Goal: Task Accomplishment & Management: Manage account settings

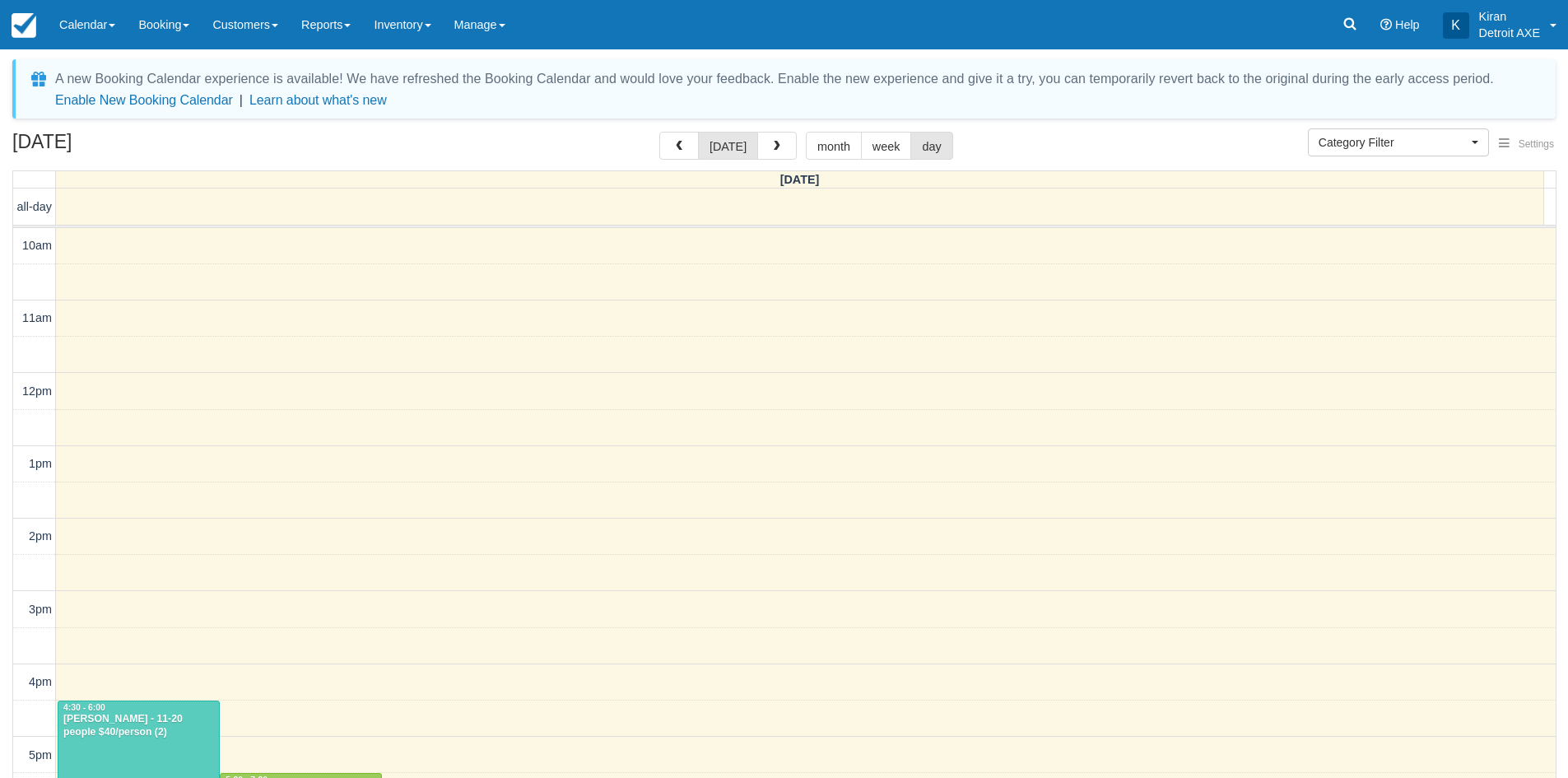
select select
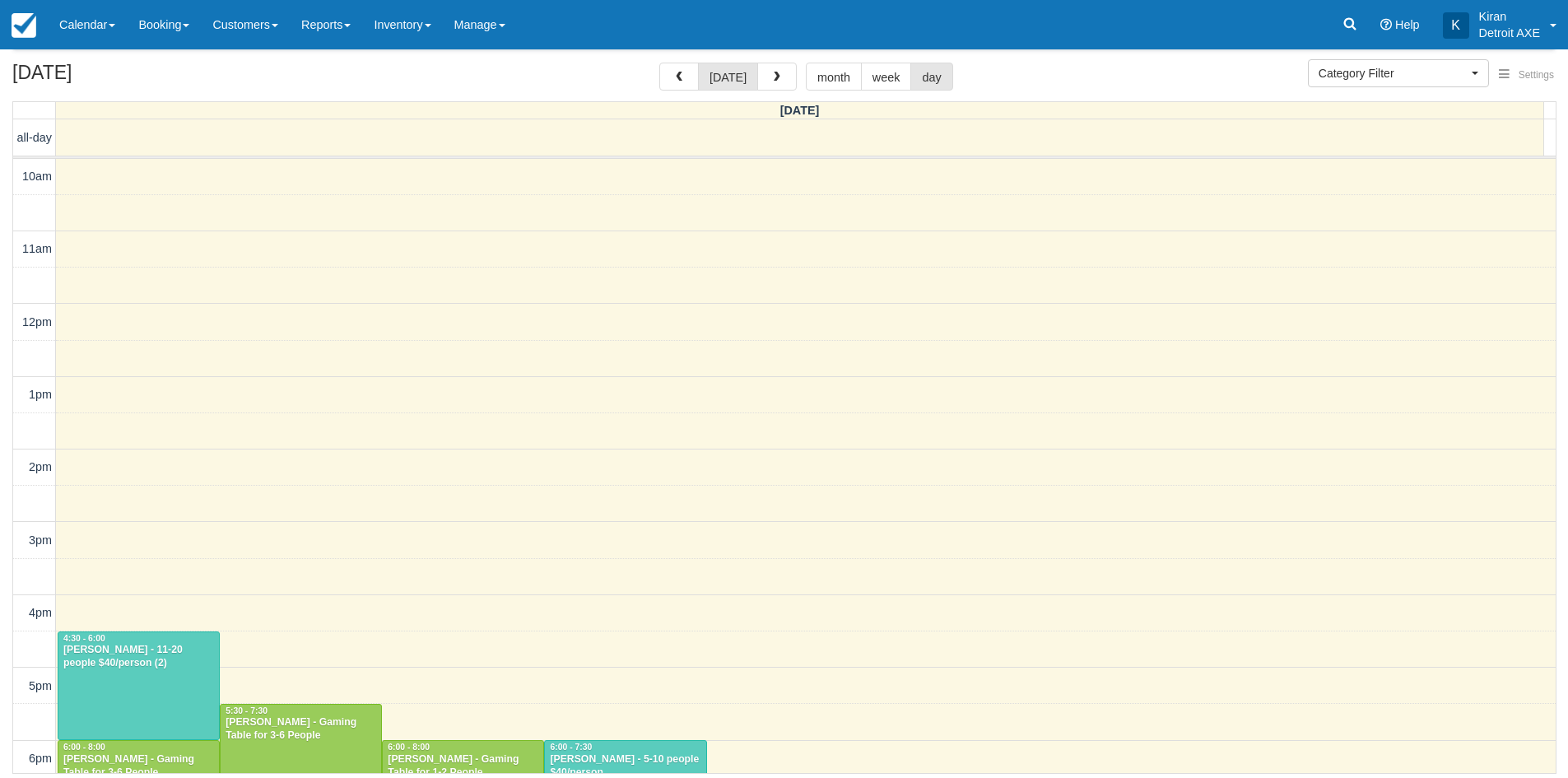
scroll to position [367, 0]
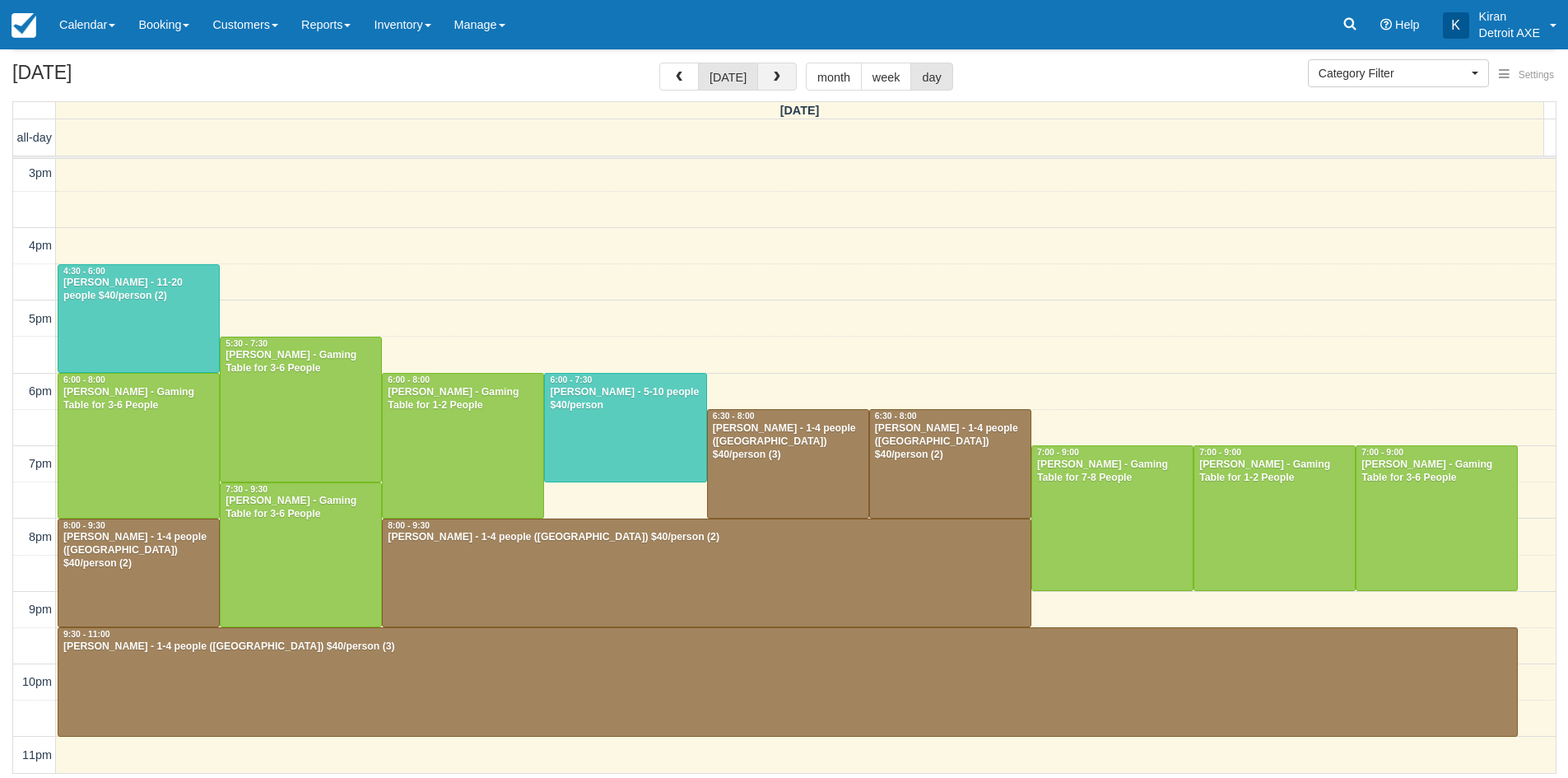
click at [763, 80] on button "button" at bounding box center [777, 77] width 40 height 28
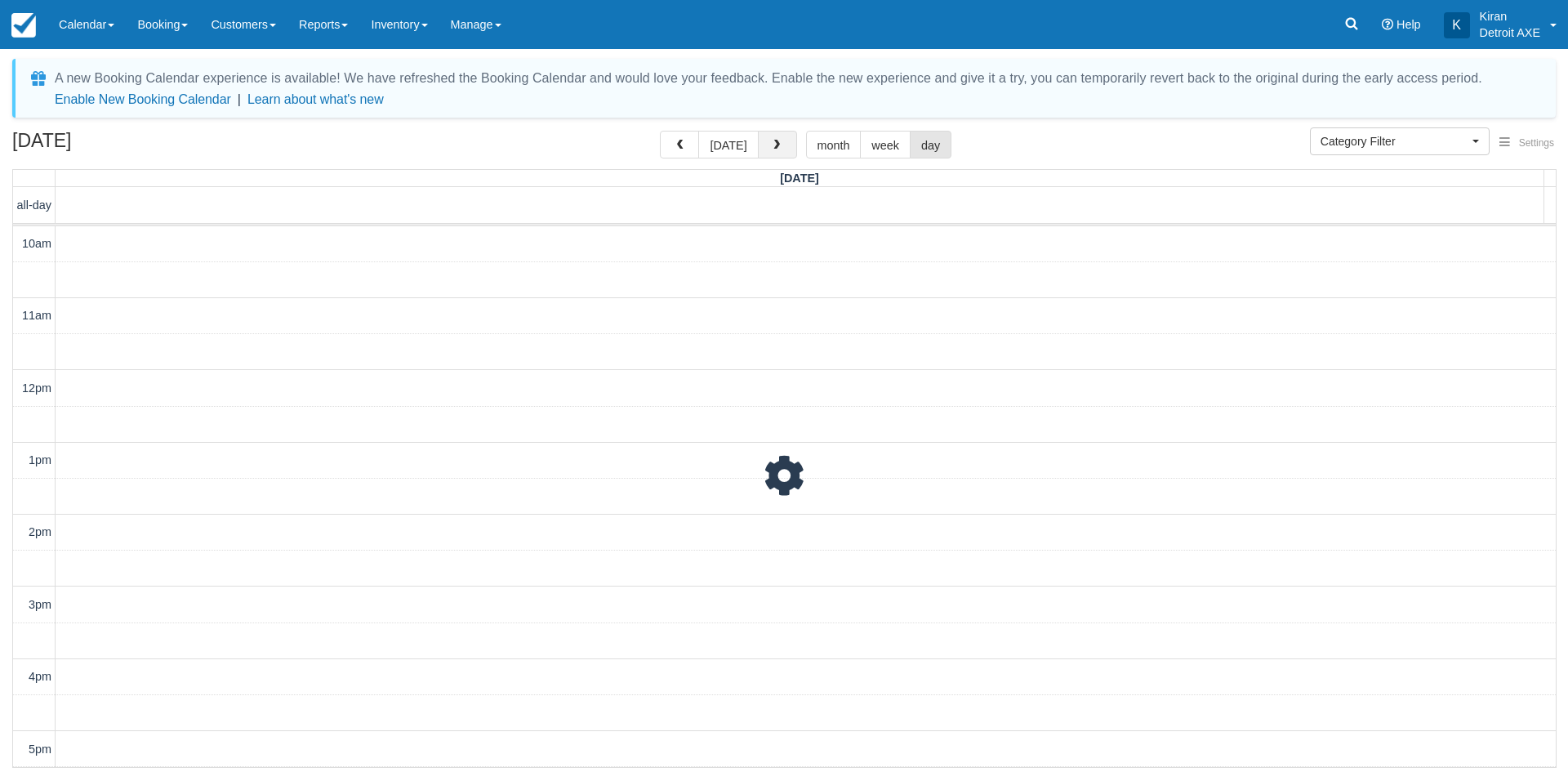
scroll to position [433, 0]
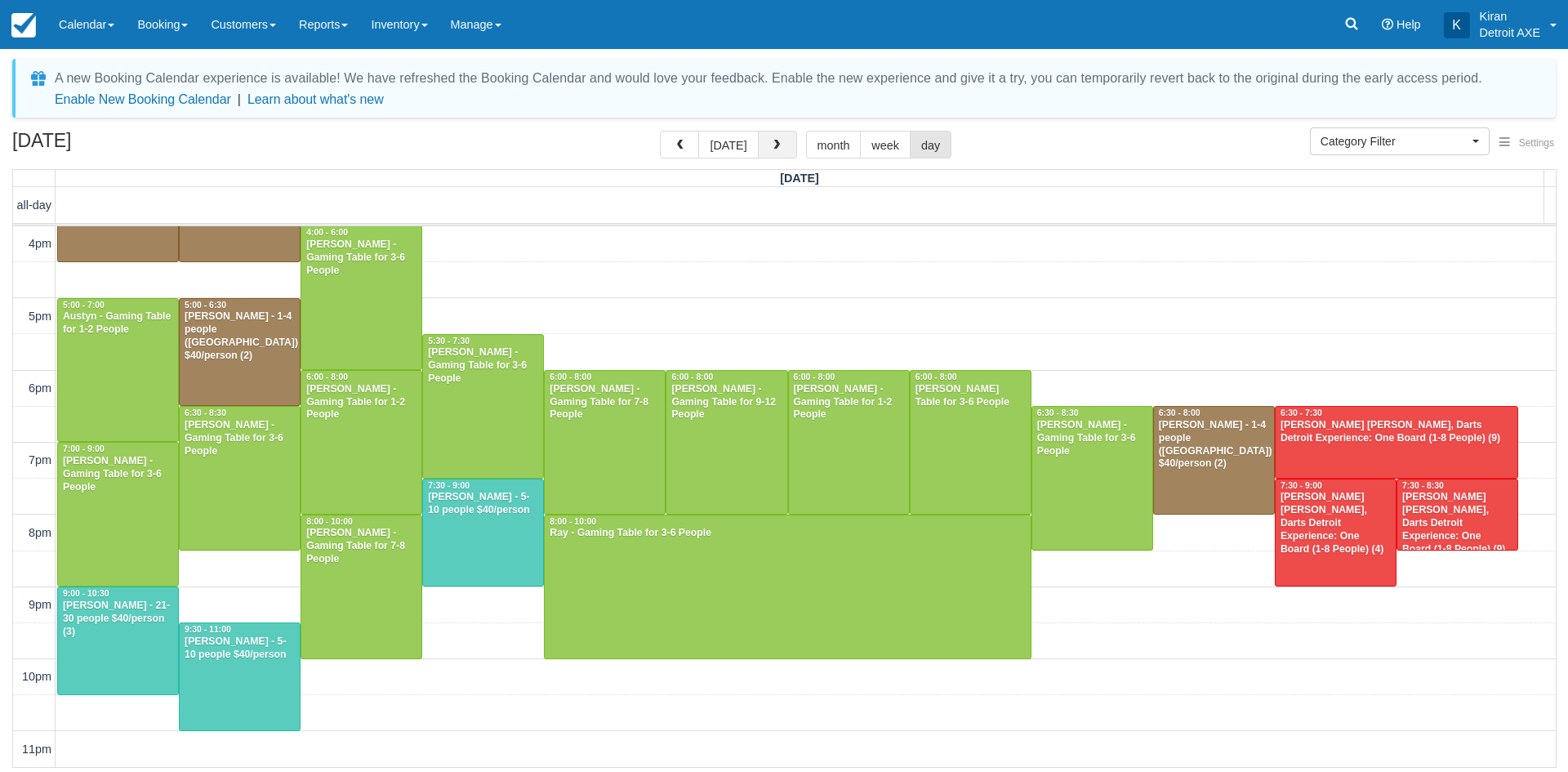
click at [784, 149] on button "button" at bounding box center [777, 145] width 39 height 27
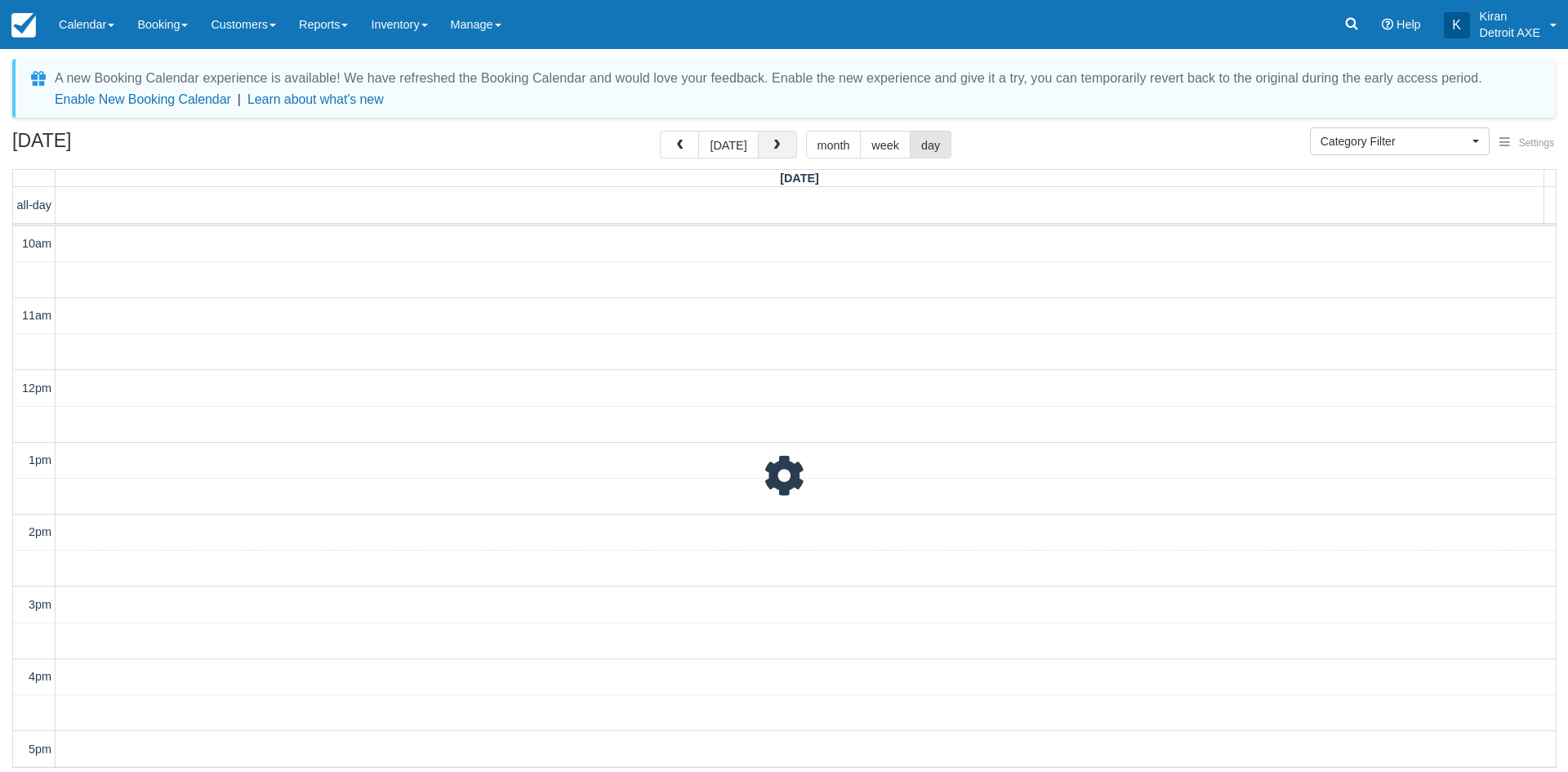
scroll to position [433, 0]
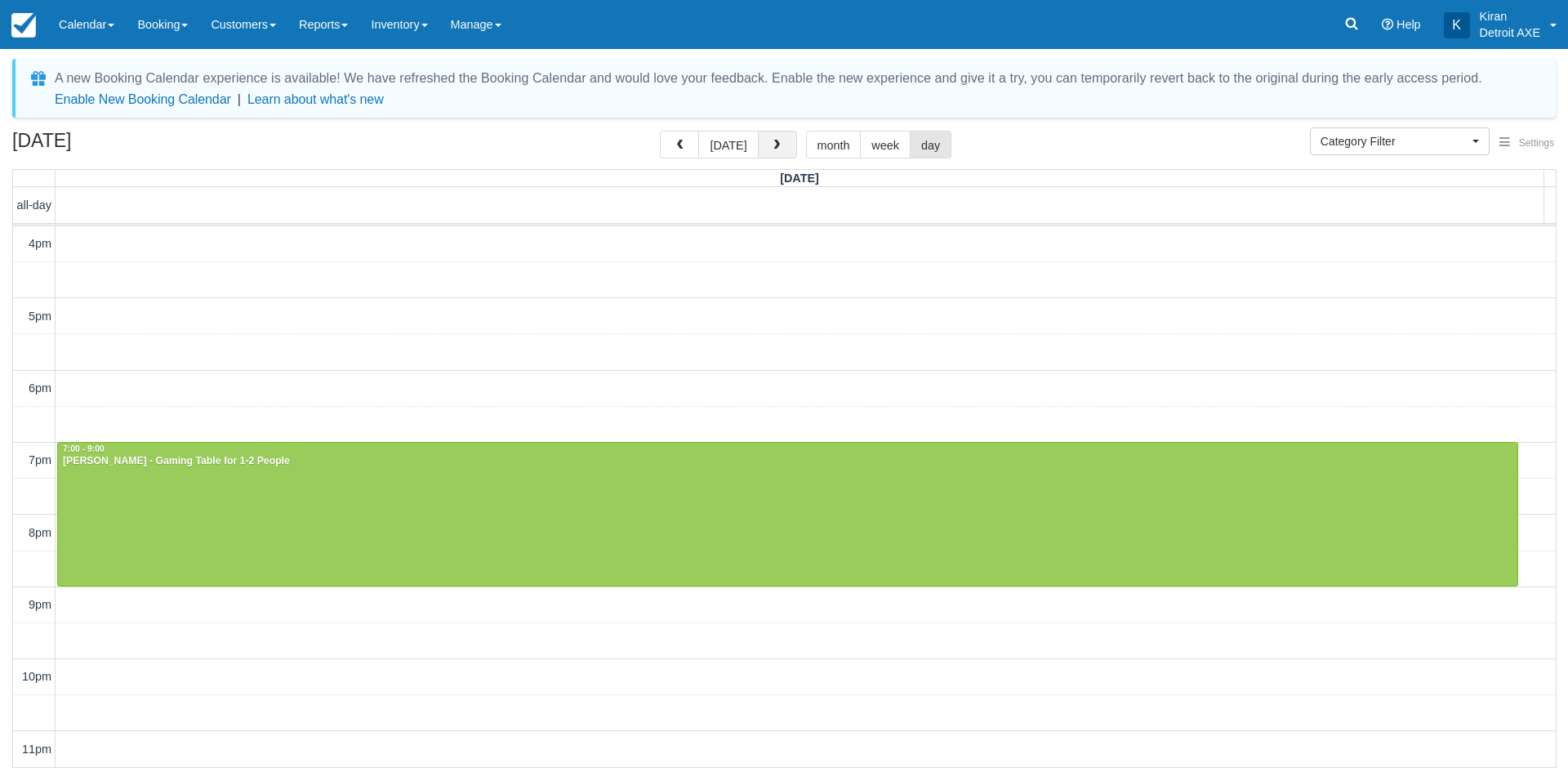
click at [784, 149] on button "button" at bounding box center [777, 145] width 39 height 27
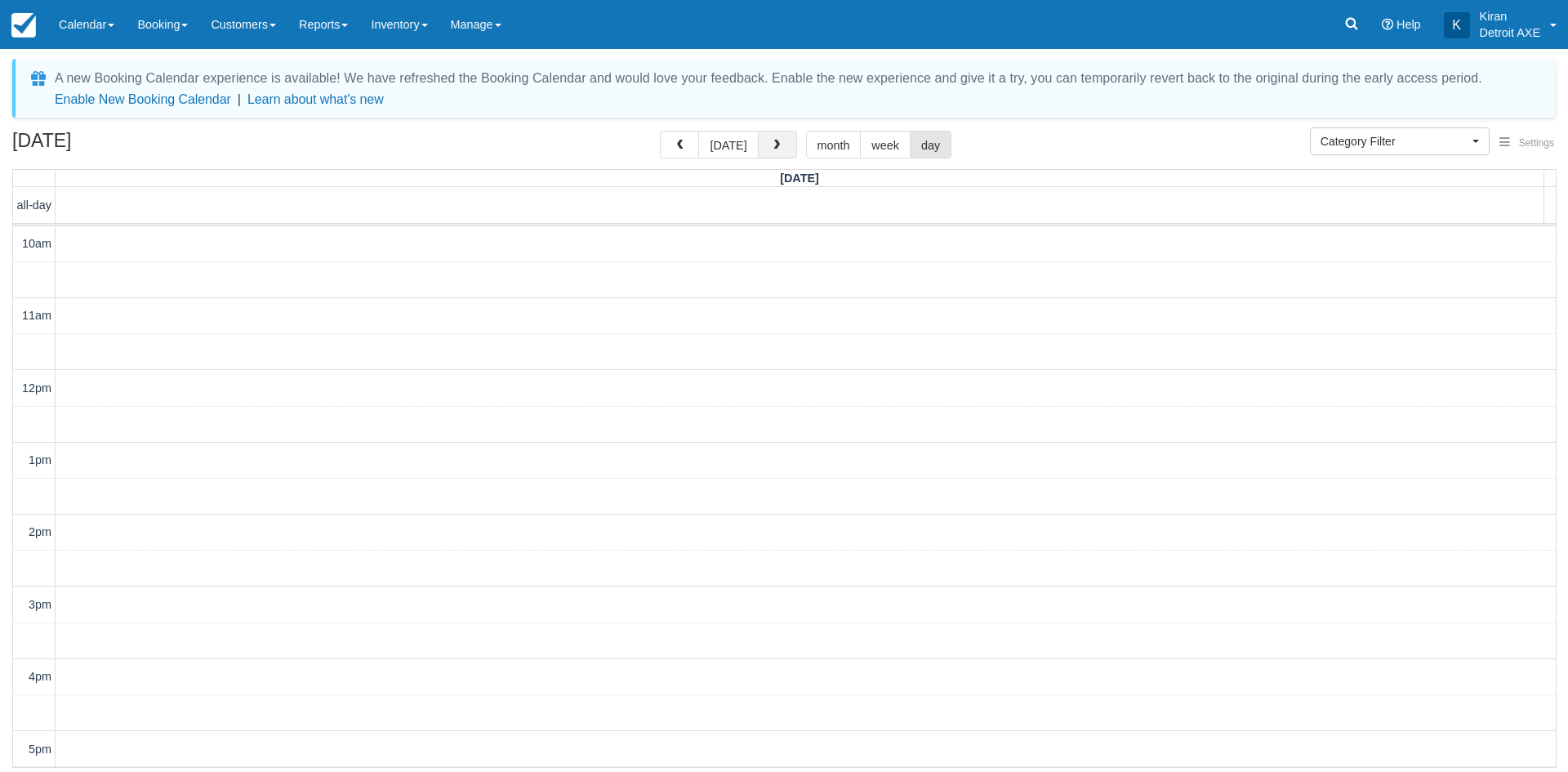
scroll to position [433, 0]
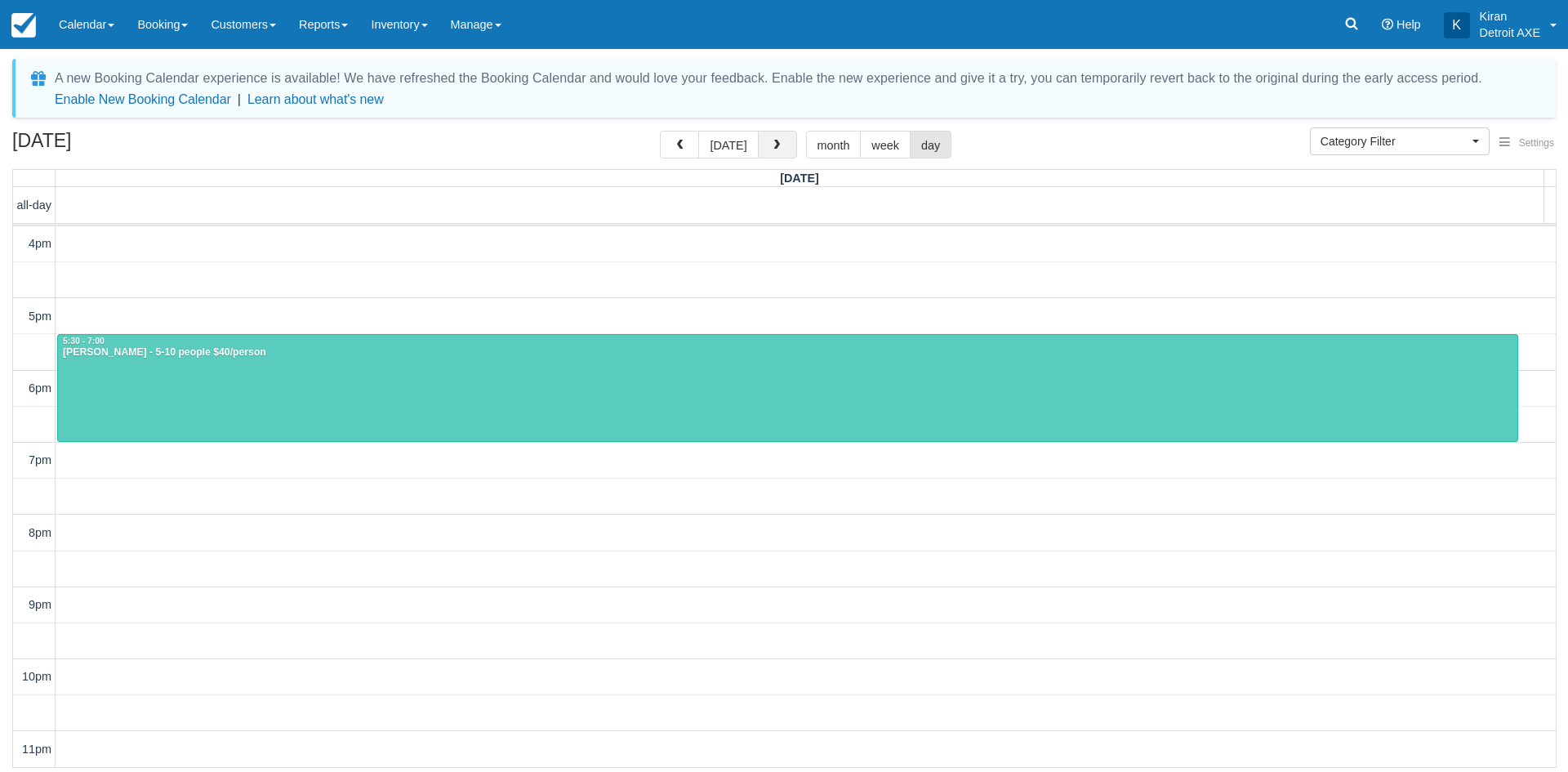
click at [784, 149] on button "button" at bounding box center [777, 145] width 39 height 27
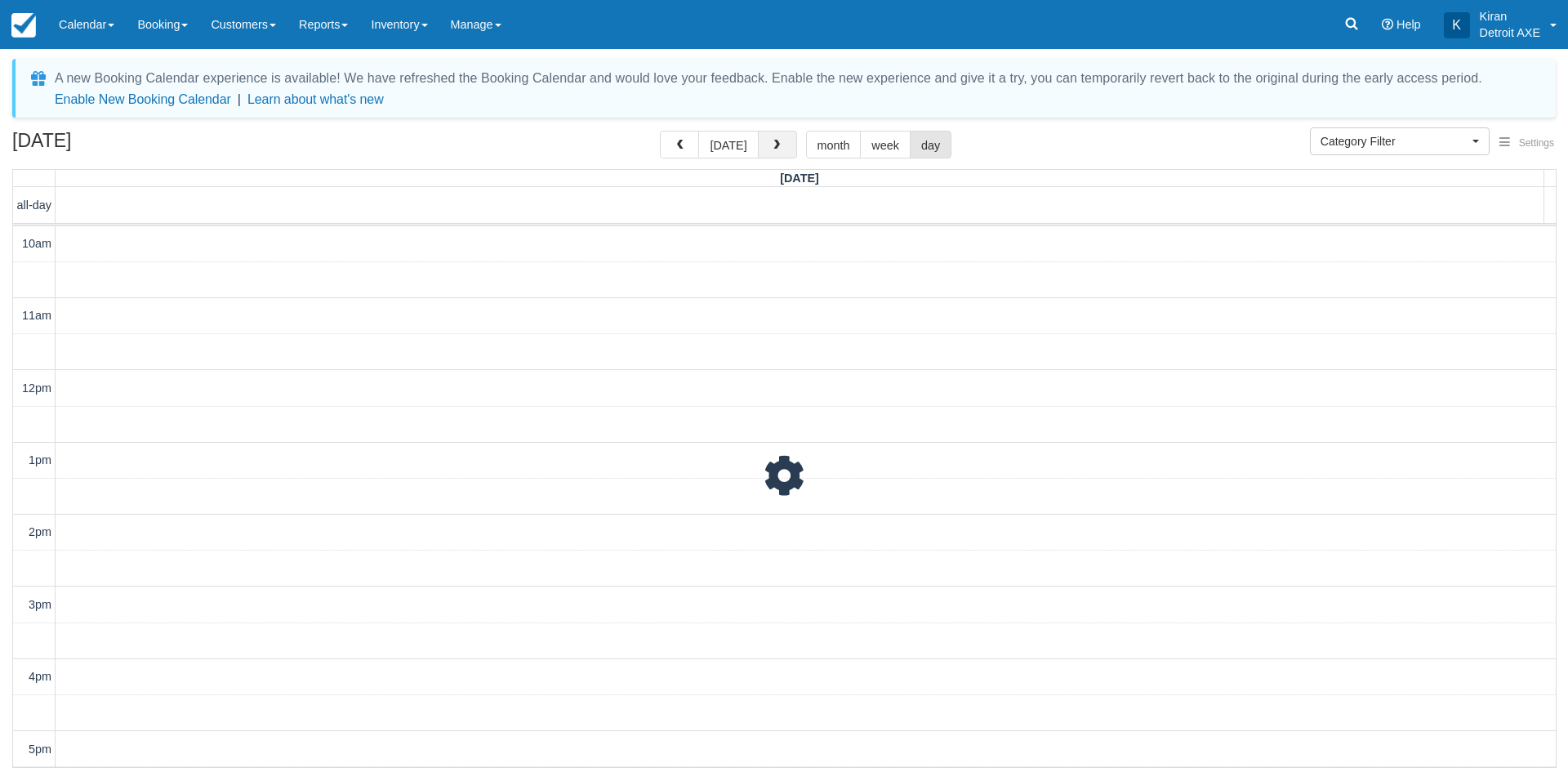
scroll to position [433, 0]
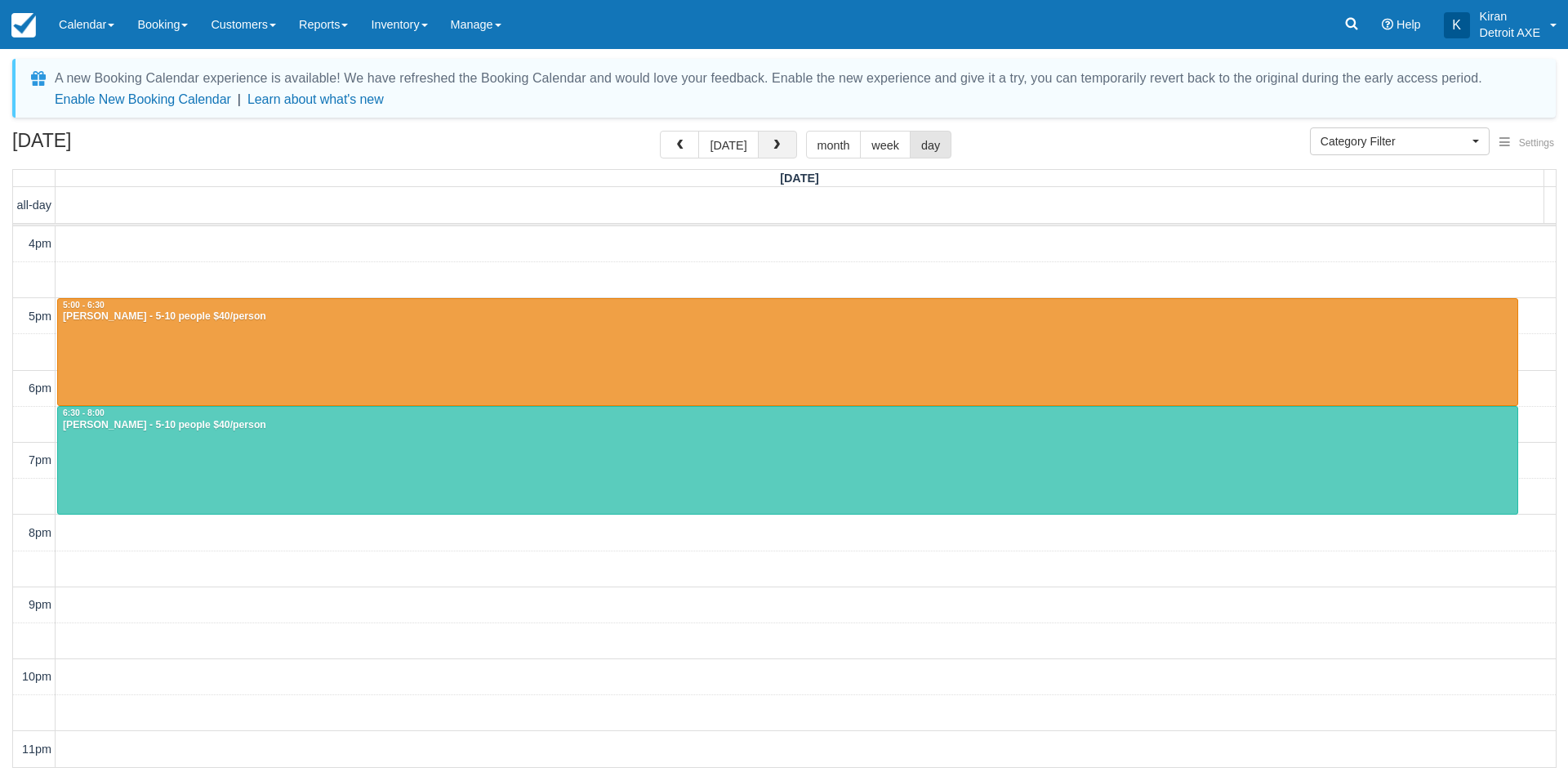
click at [784, 149] on button "button" at bounding box center [777, 145] width 39 height 27
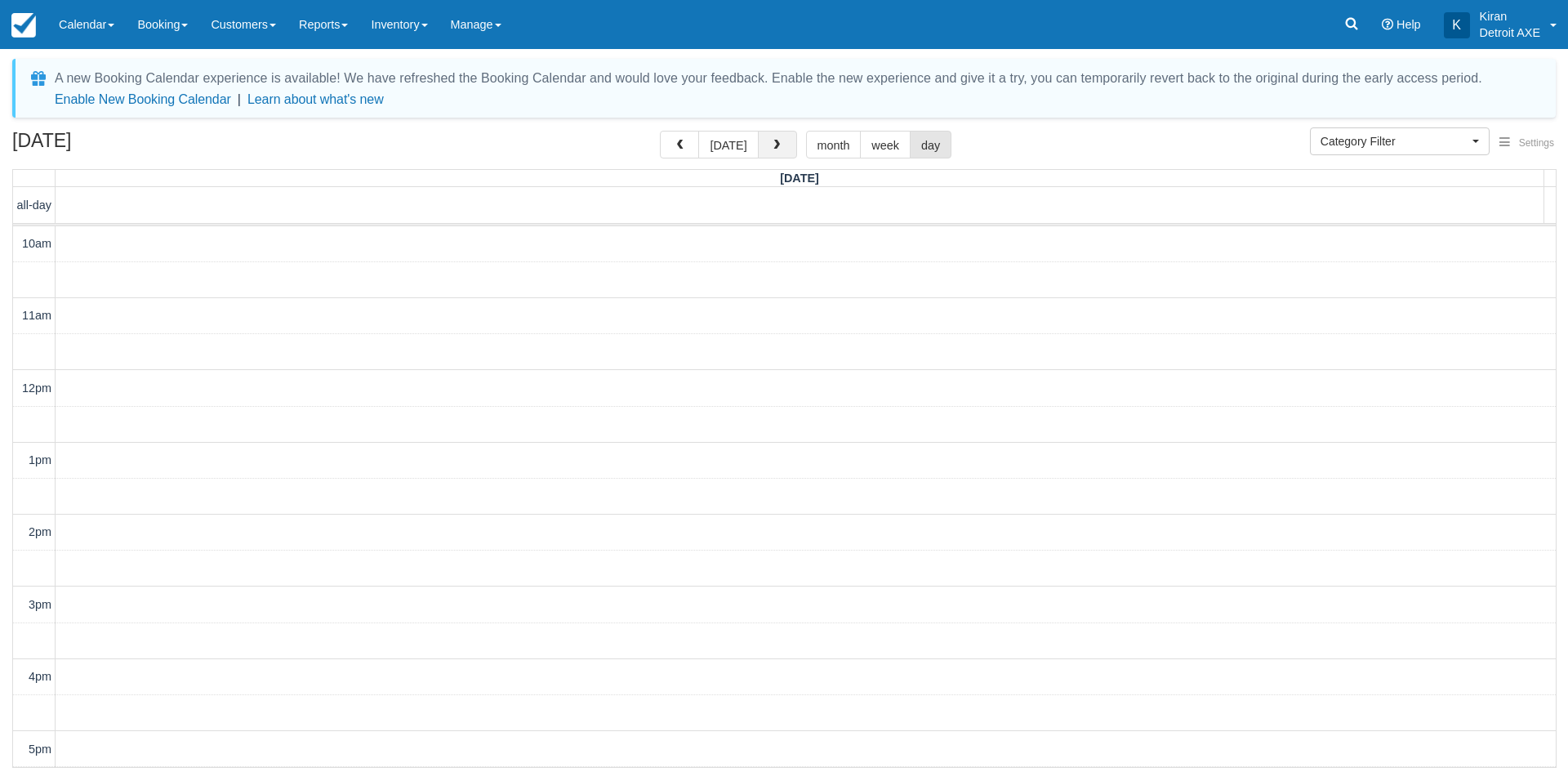
scroll to position [433, 0]
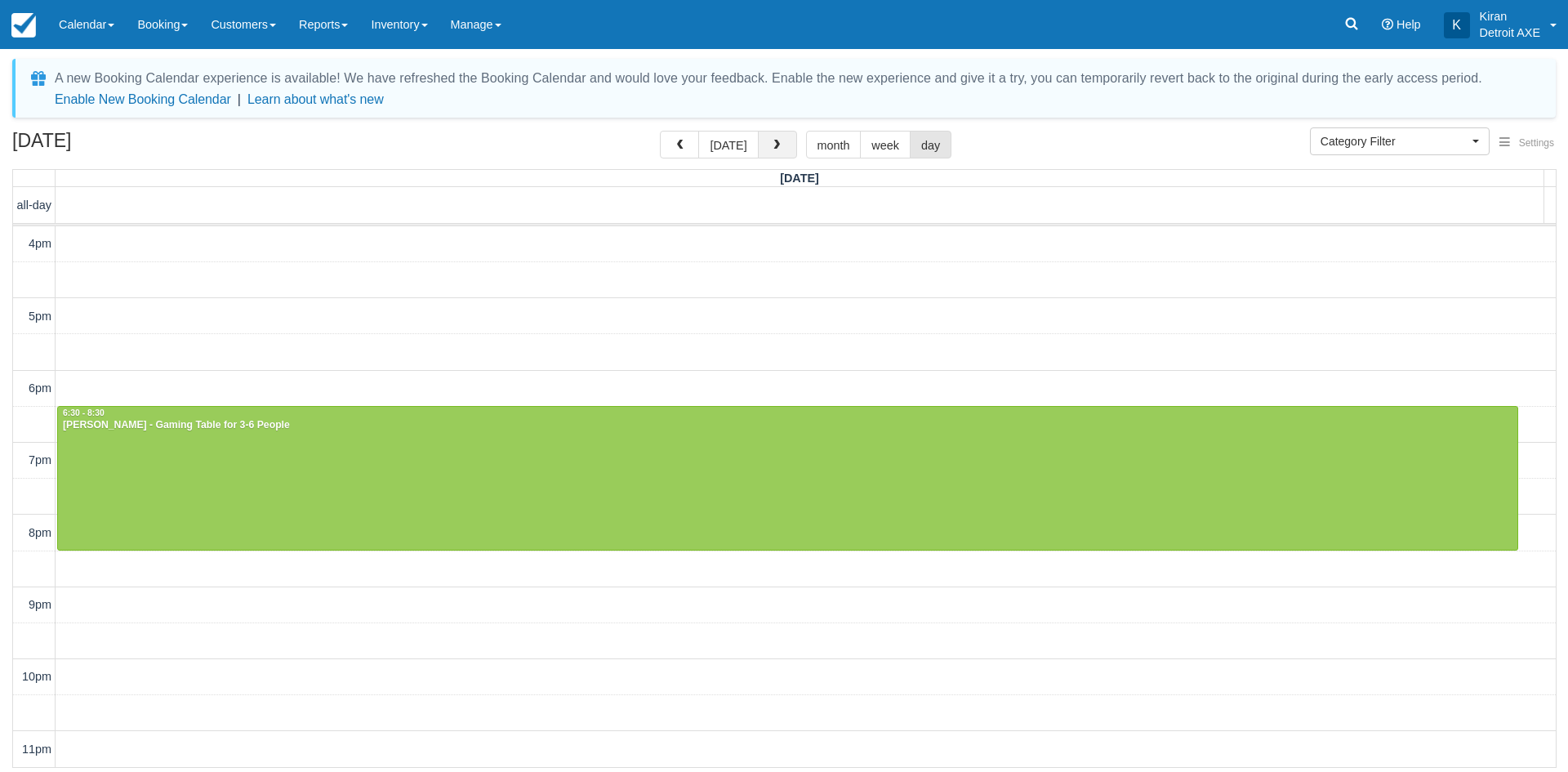
click at [784, 149] on button "button" at bounding box center [777, 145] width 39 height 27
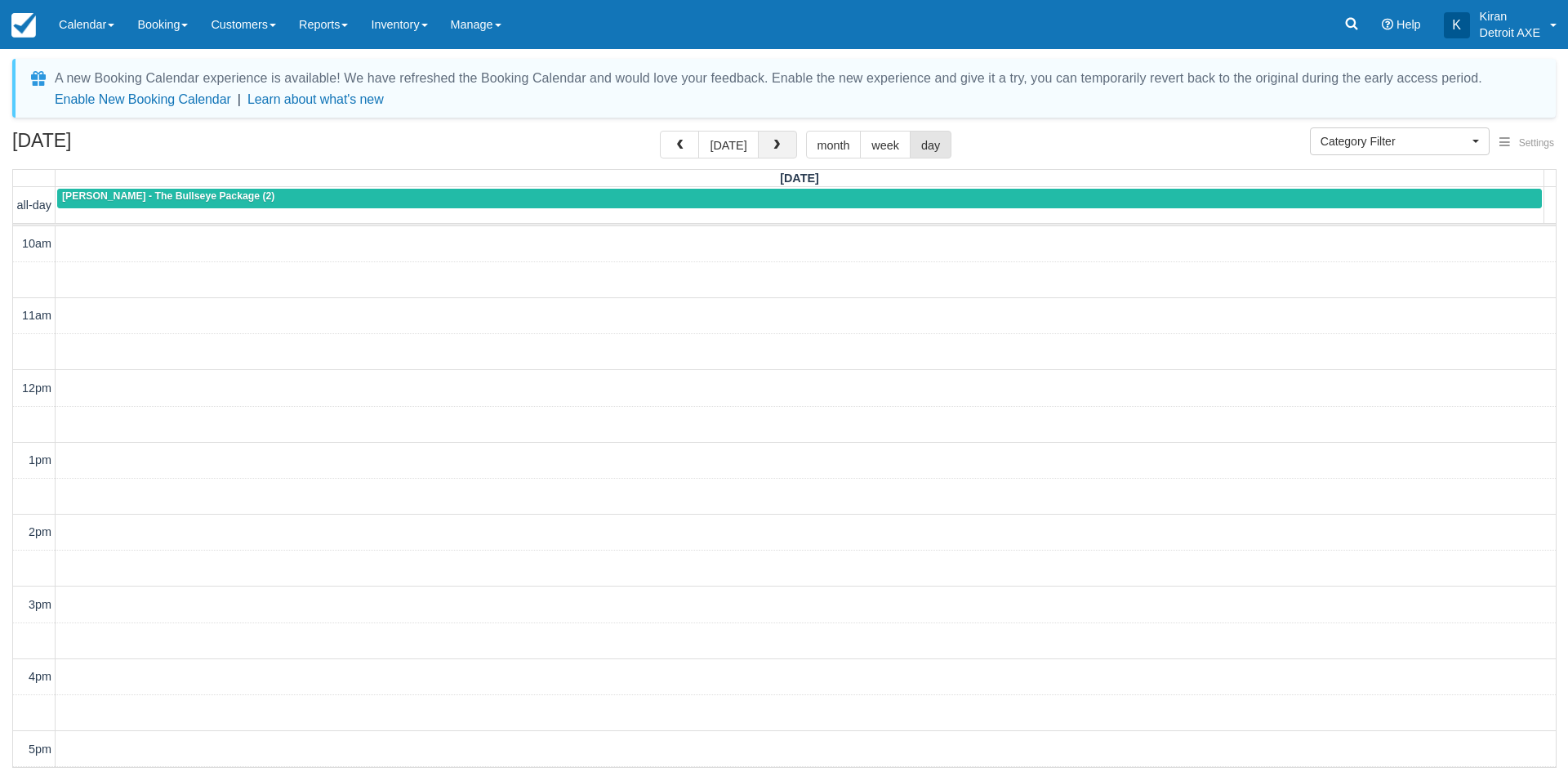
scroll to position [433, 0]
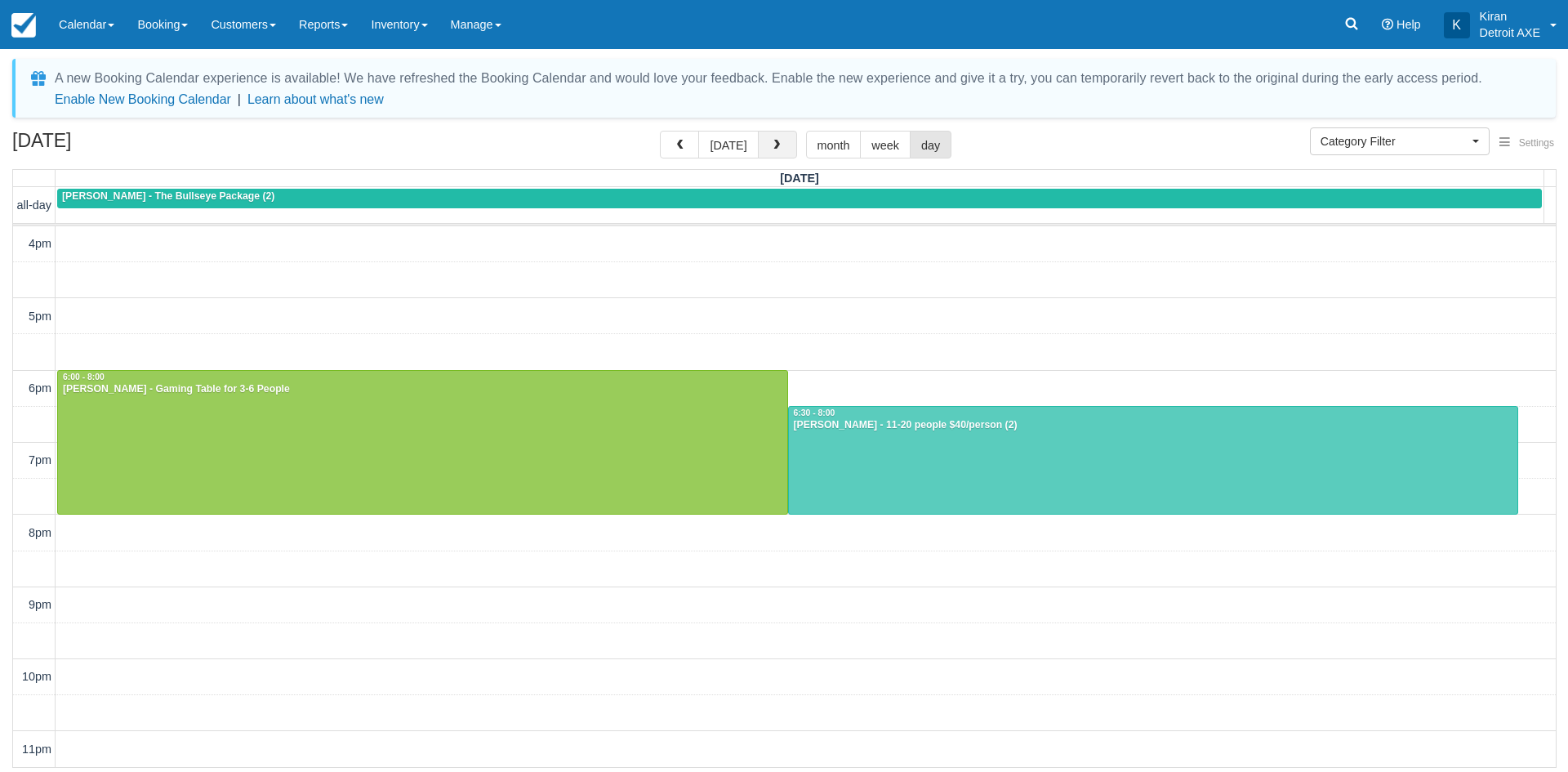
click at [784, 149] on button "button" at bounding box center [777, 145] width 39 height 27
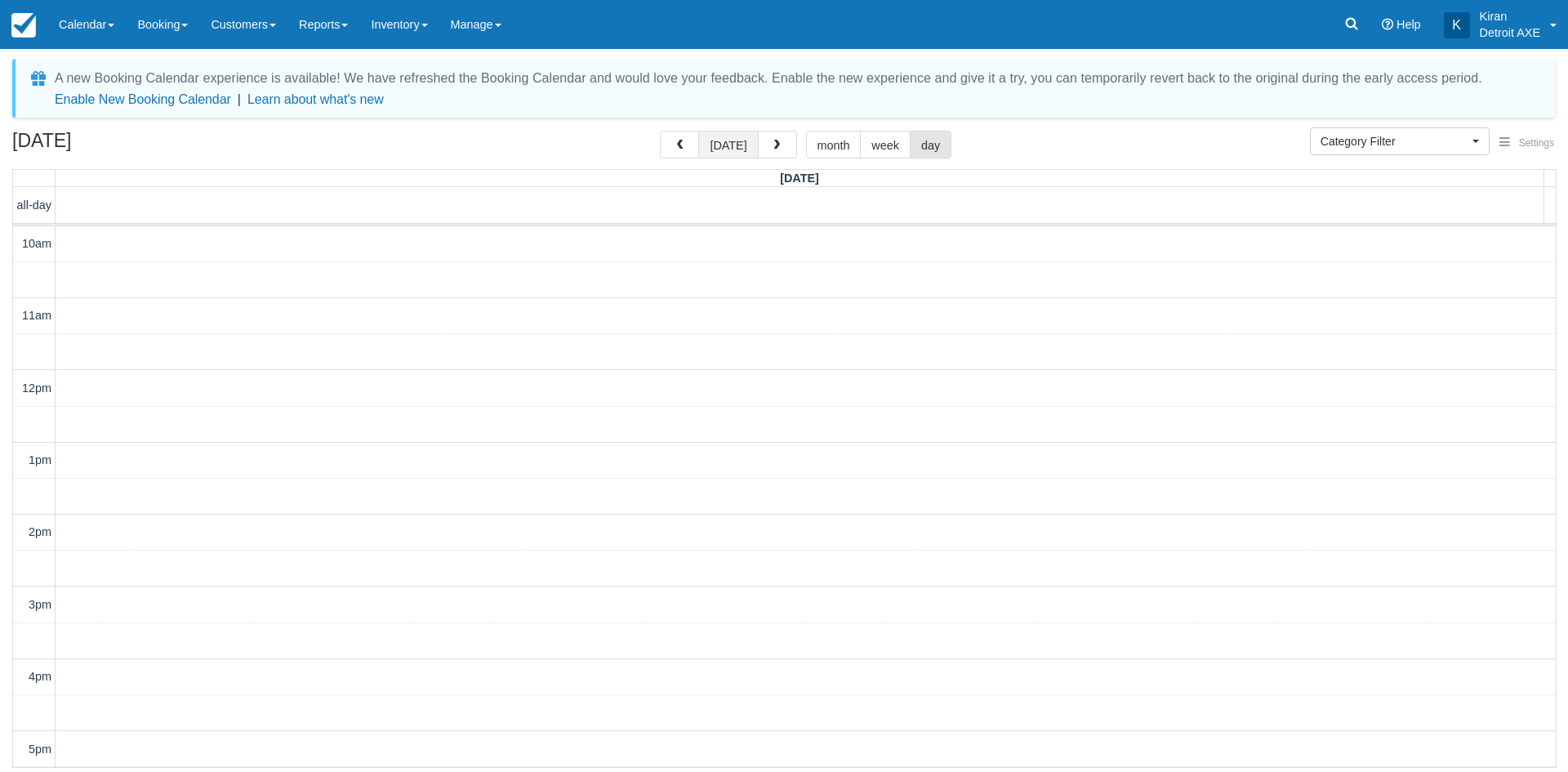
scroll to position [433, 0]
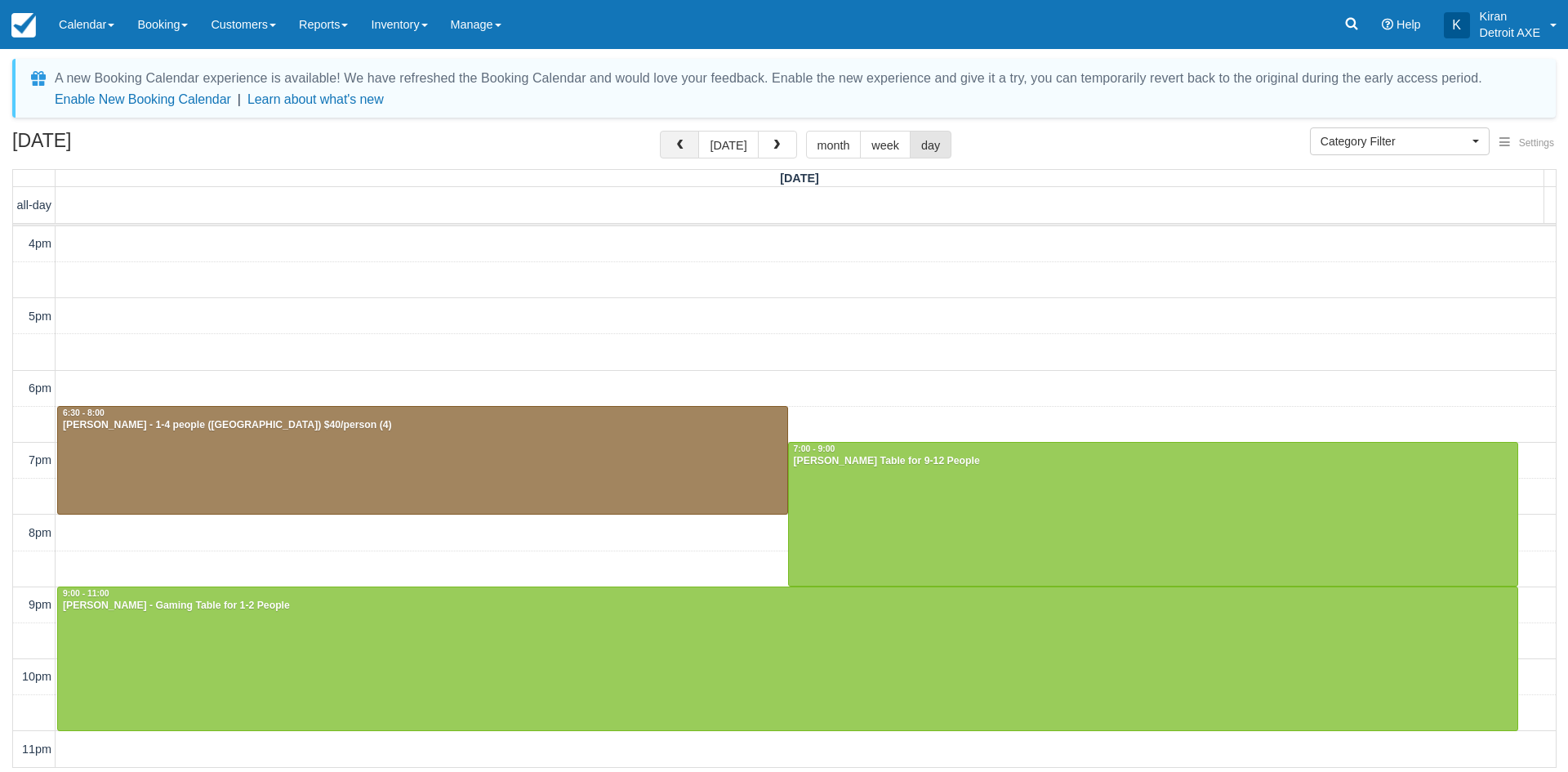
click at [677, 141] on button "button" at bounding box center [679, 145] width 39 height 27
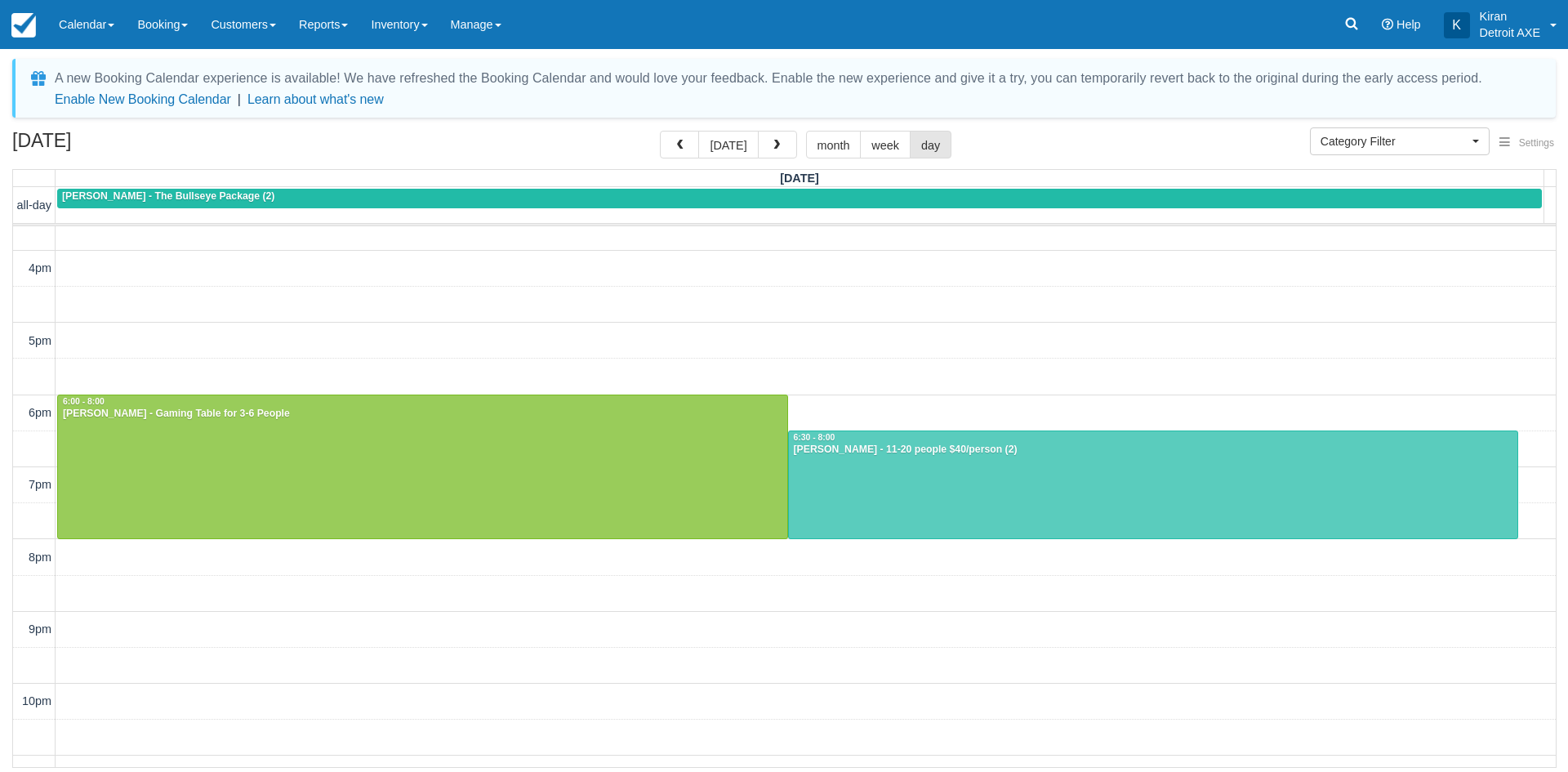
scroll to position [327, 0]
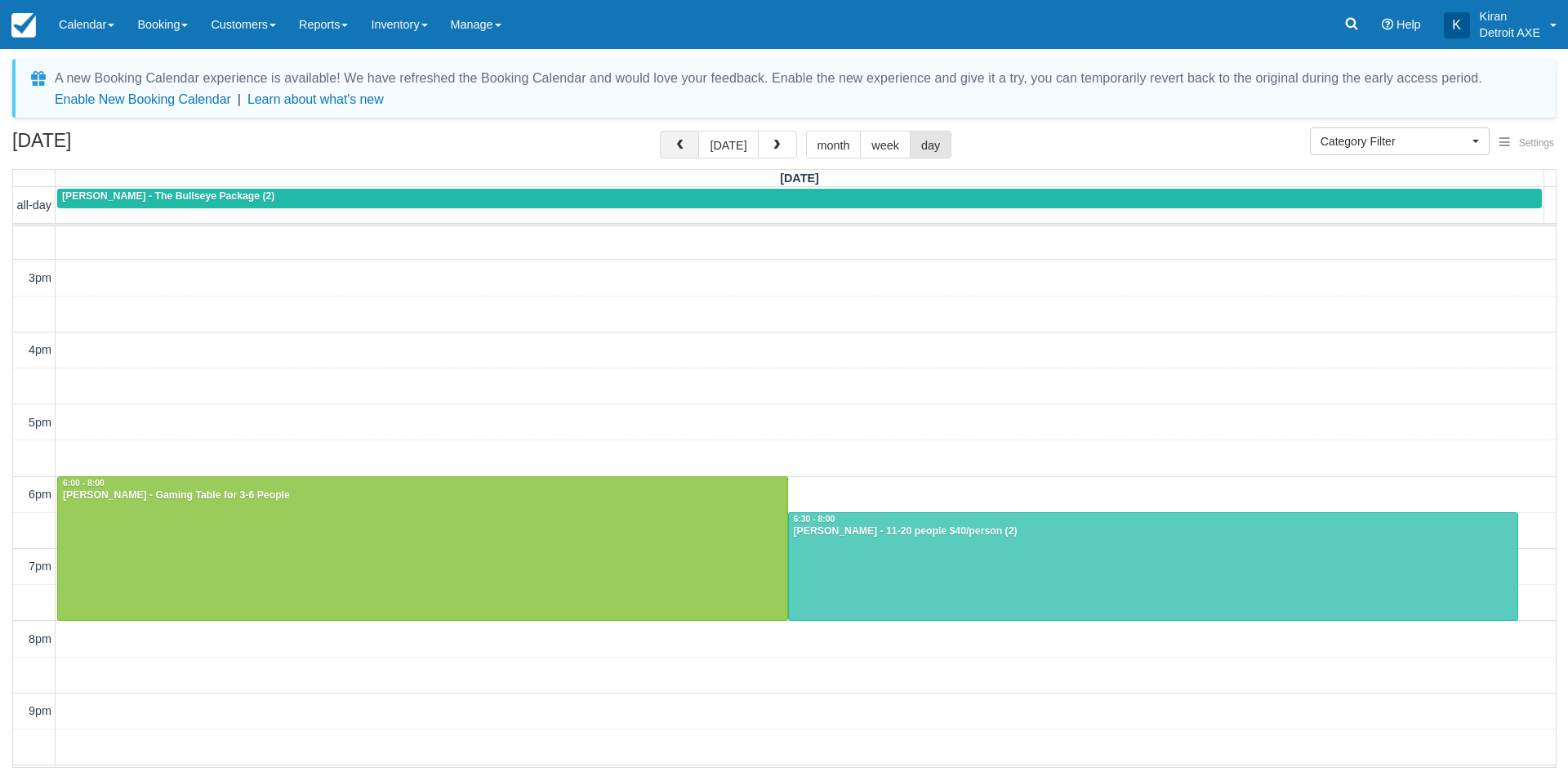
click at [680, 151] on span "button" at bounding box center [679, 145] width 12 height 12
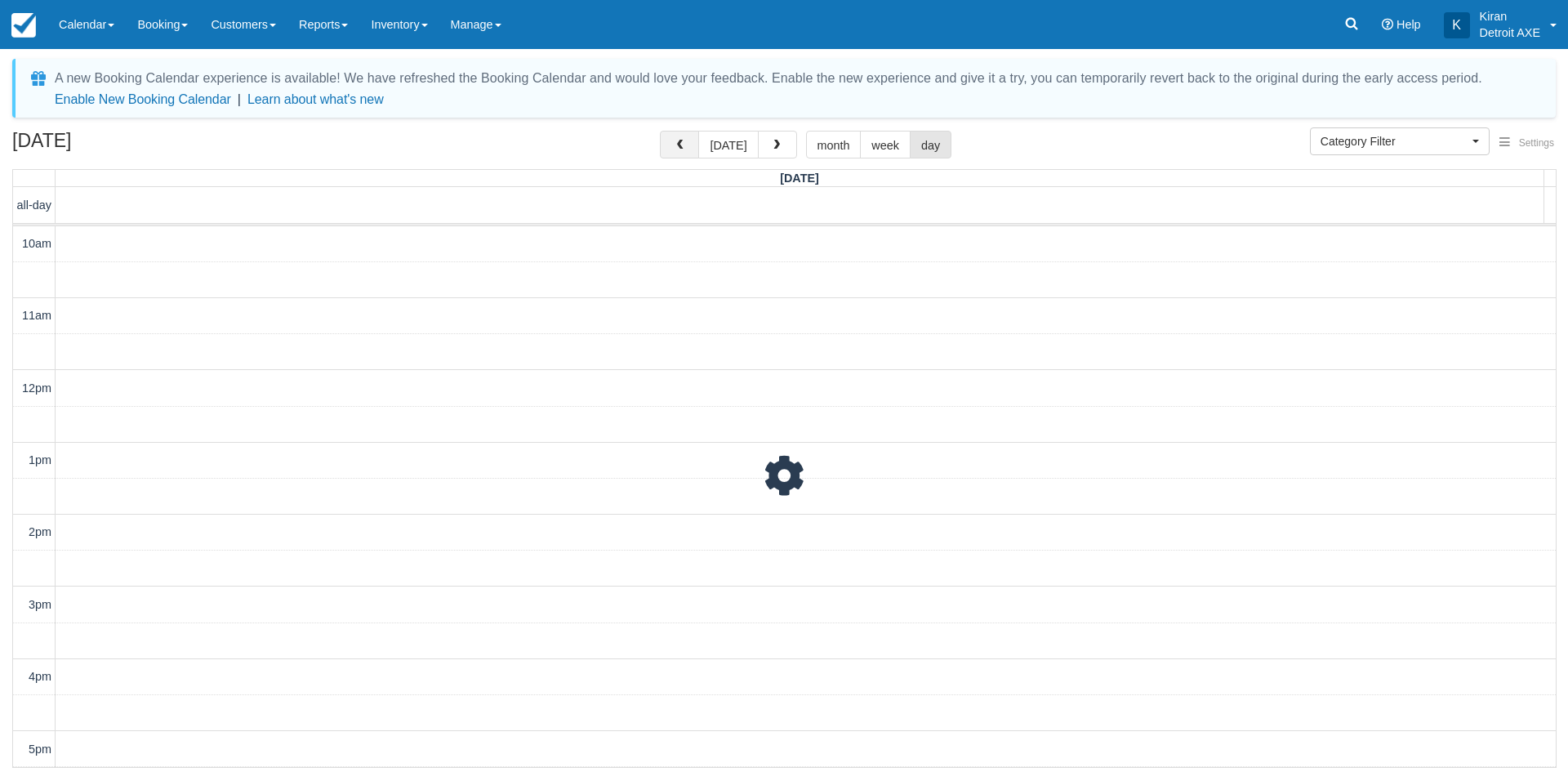
scroll to position [433, 0]
click at [680, 151] on span "button" at bounding box center [679, 145] width 12 height 12
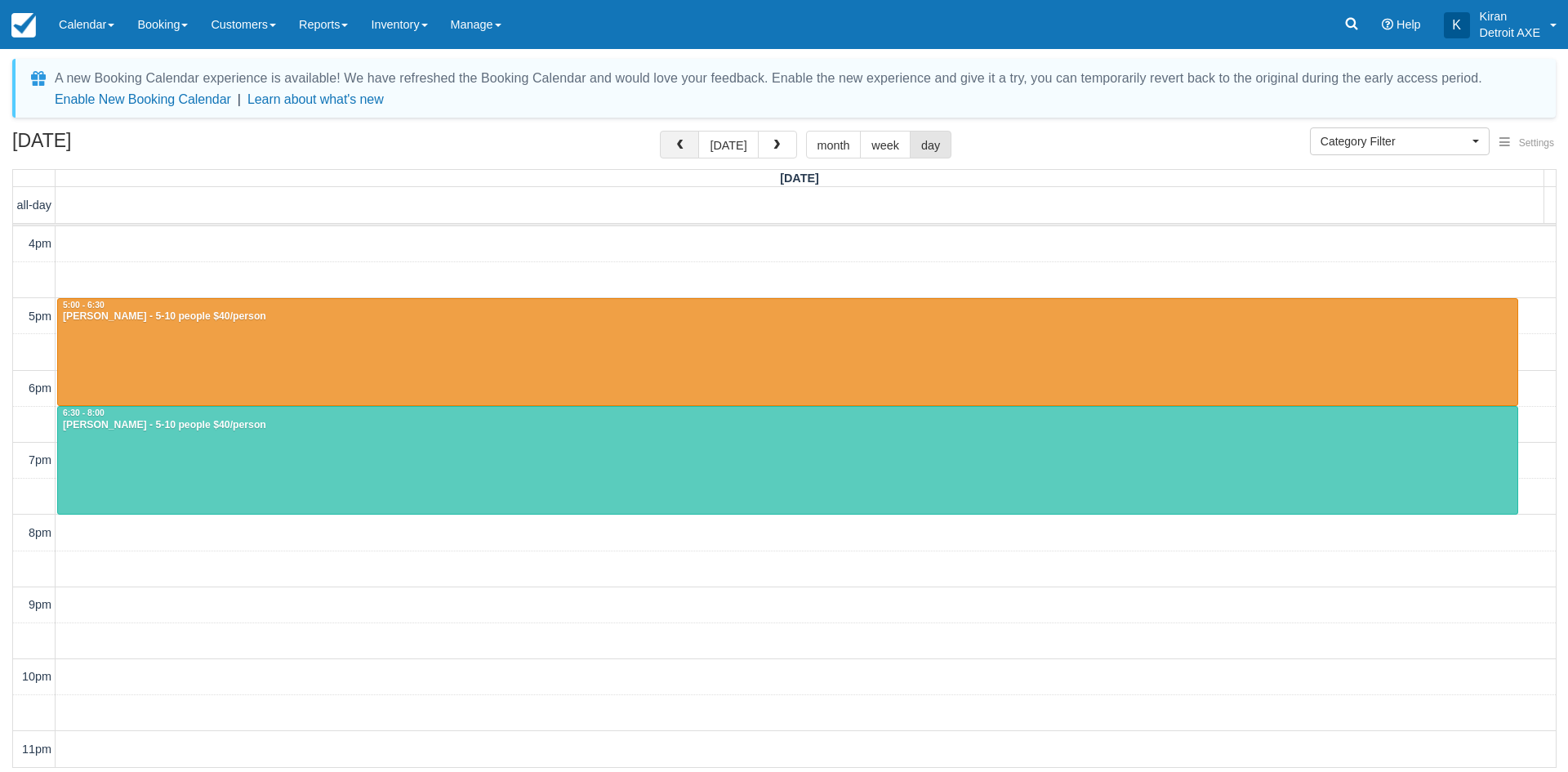
click at [680, 151] on span "button" at bounding box center [679, 145] width 12 height 12
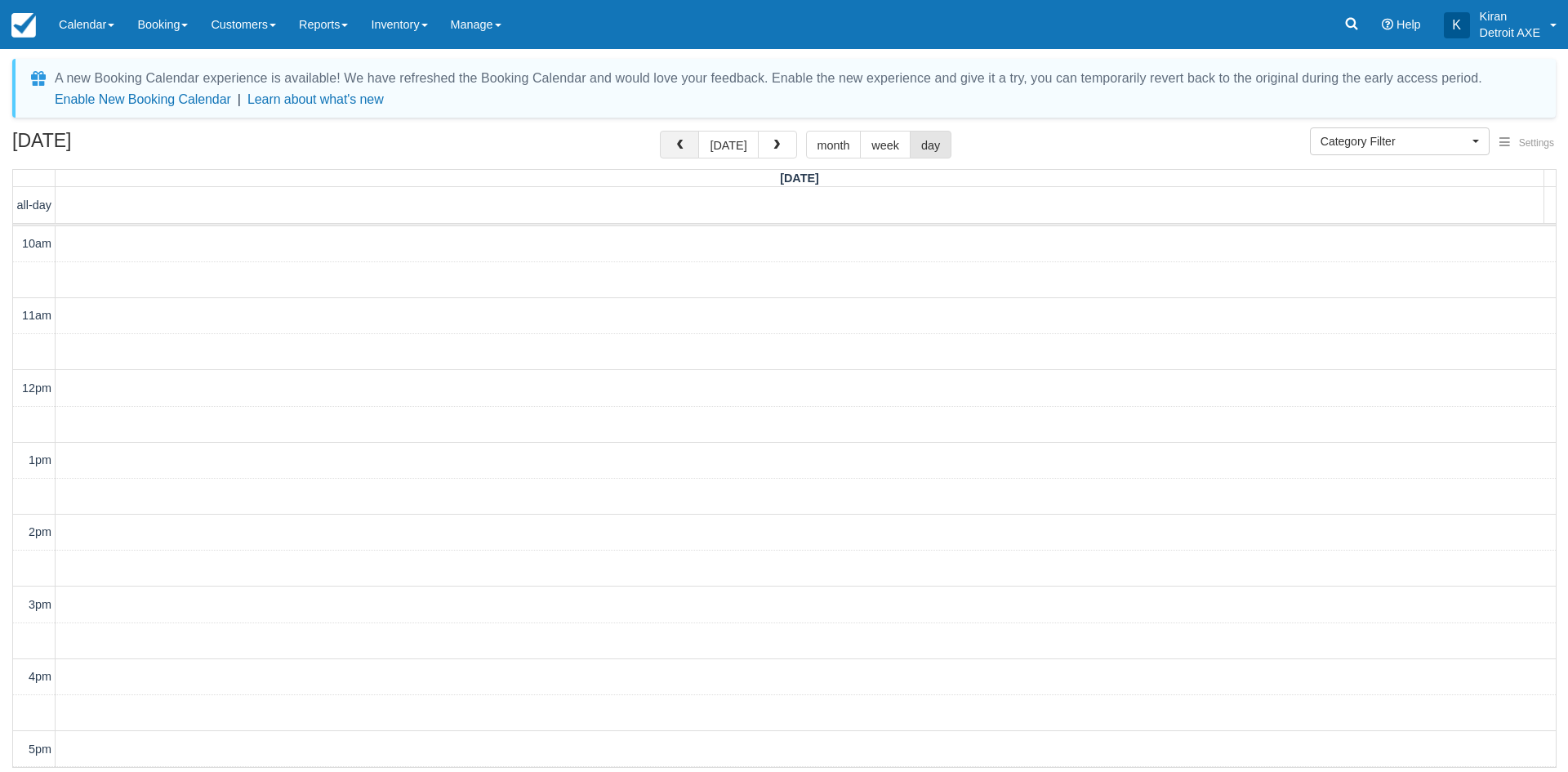
scroll to position [433, 0]
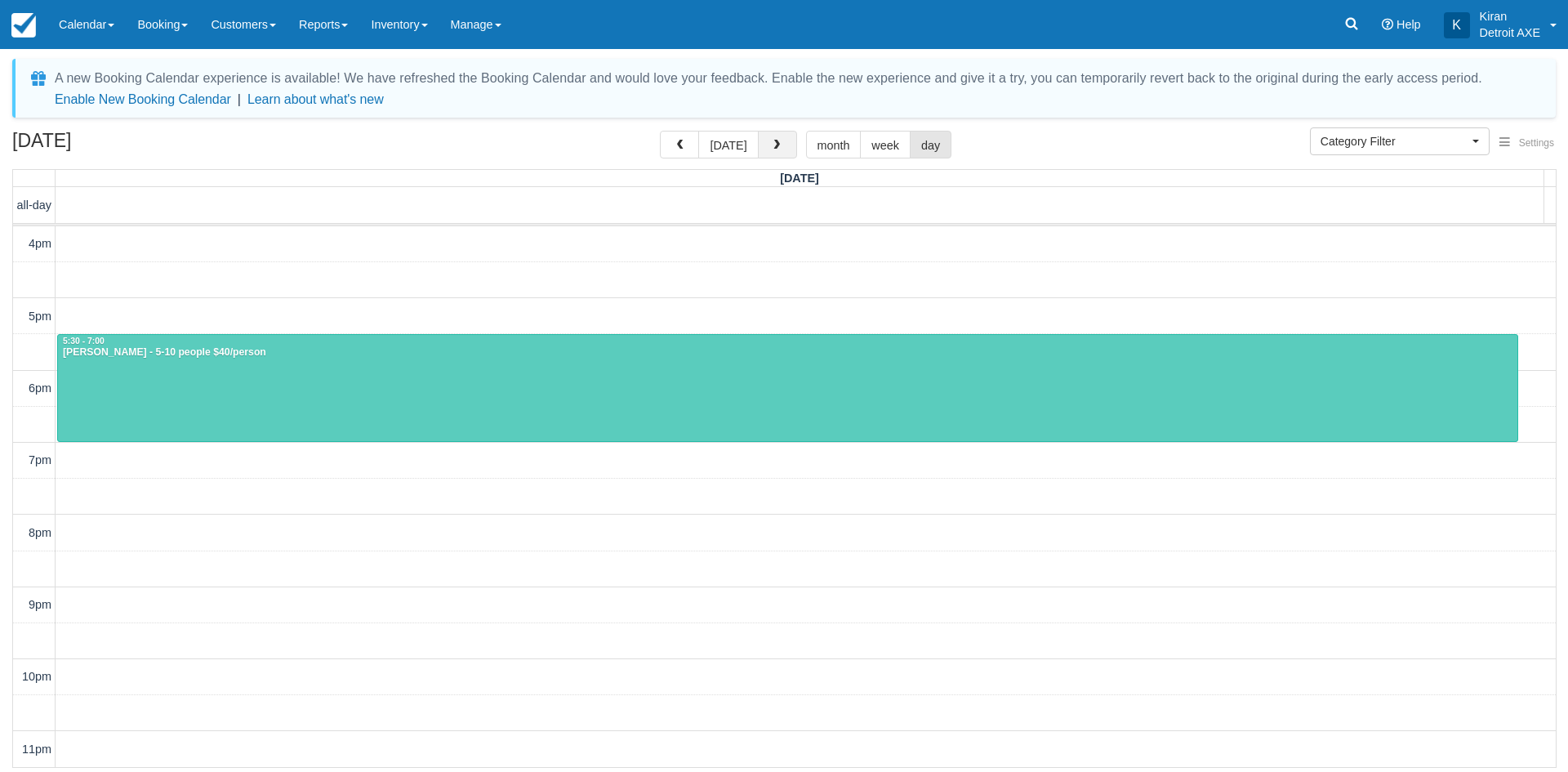
click at [781, 149] on button "button" at bounding box center [777, 145] width 39 height 27
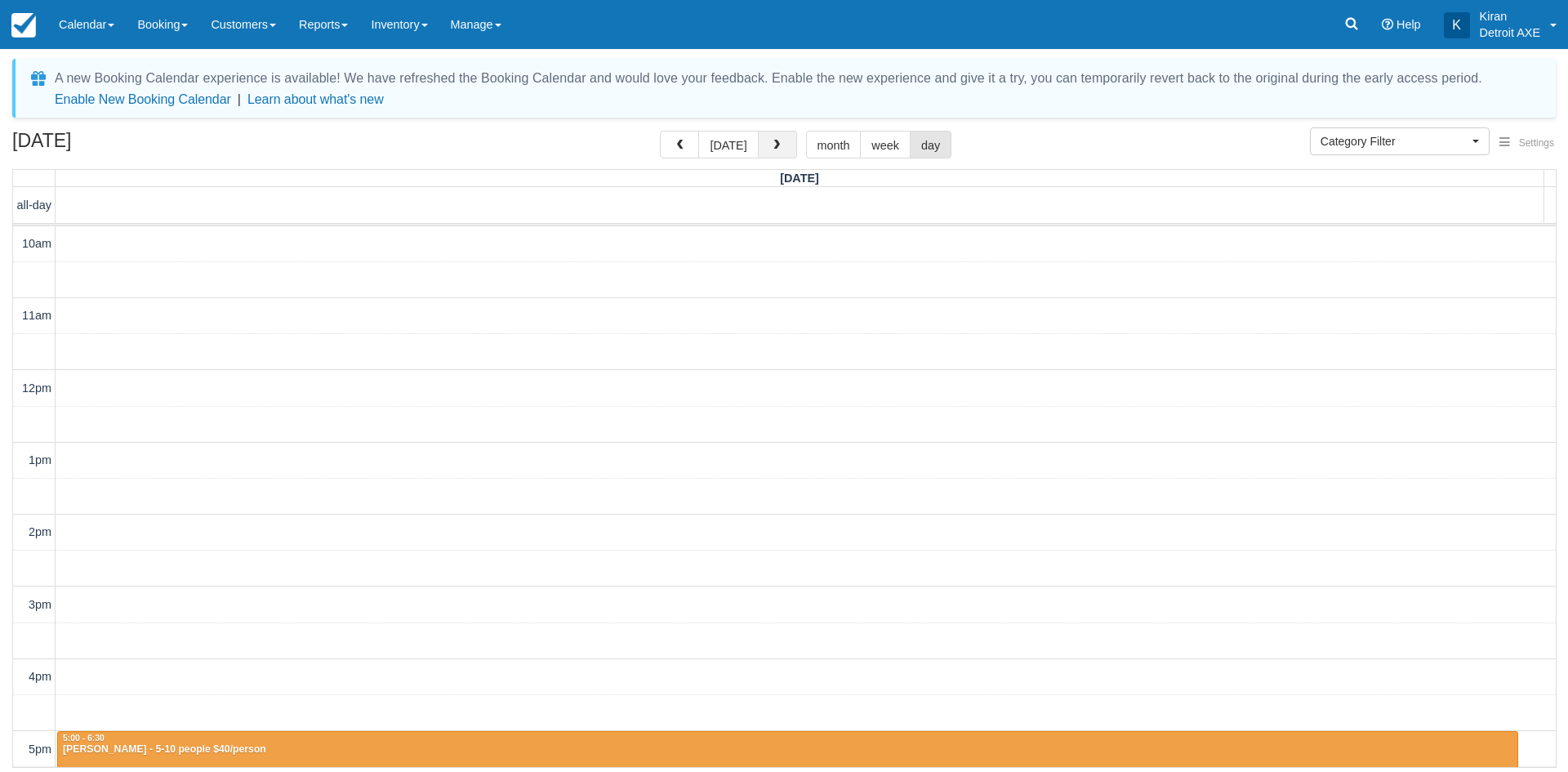
scroll to position [433, 0]
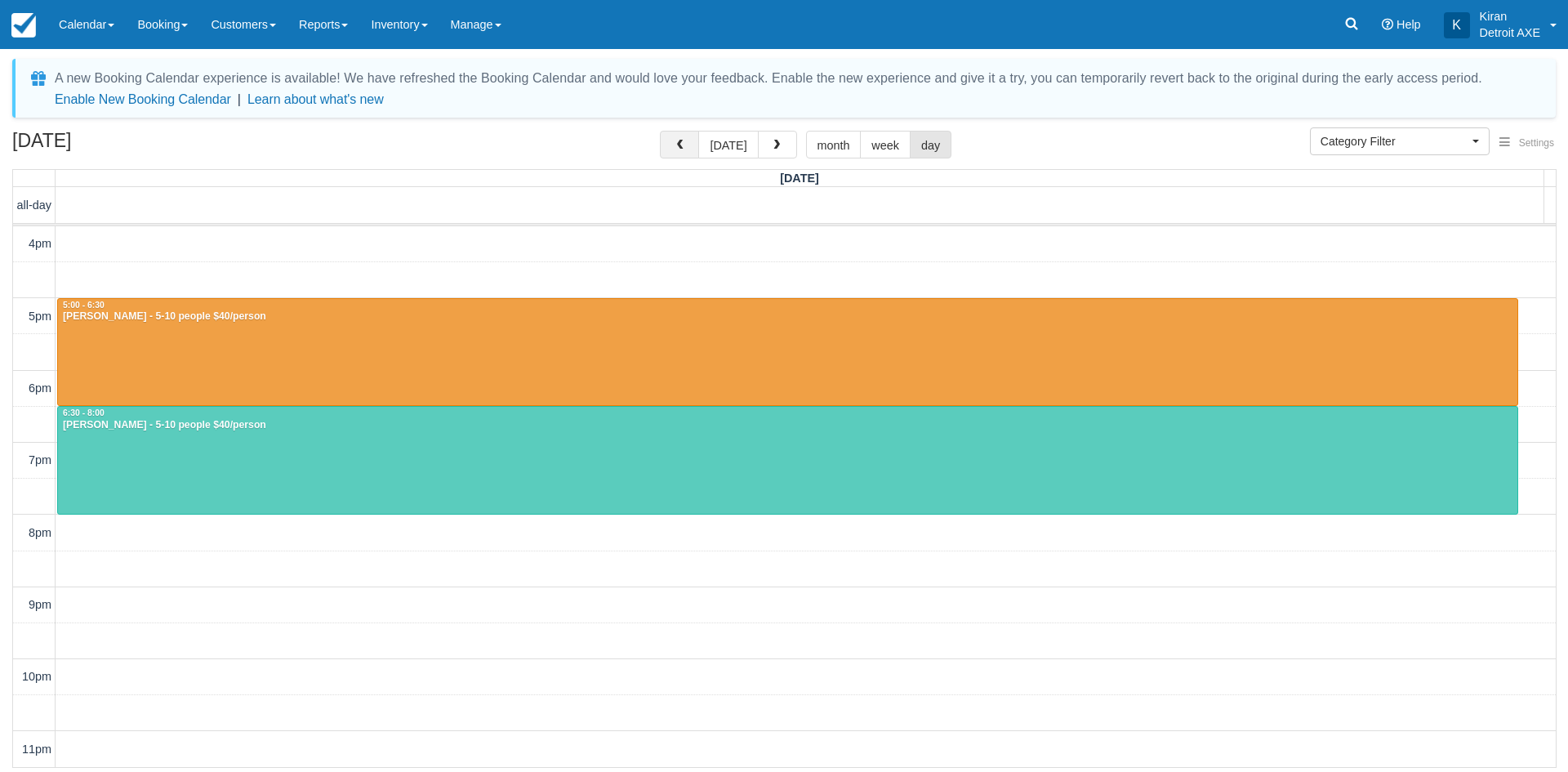
click at [685, 141] on span "button" at bounding box center [679, 145] width 12 height 12
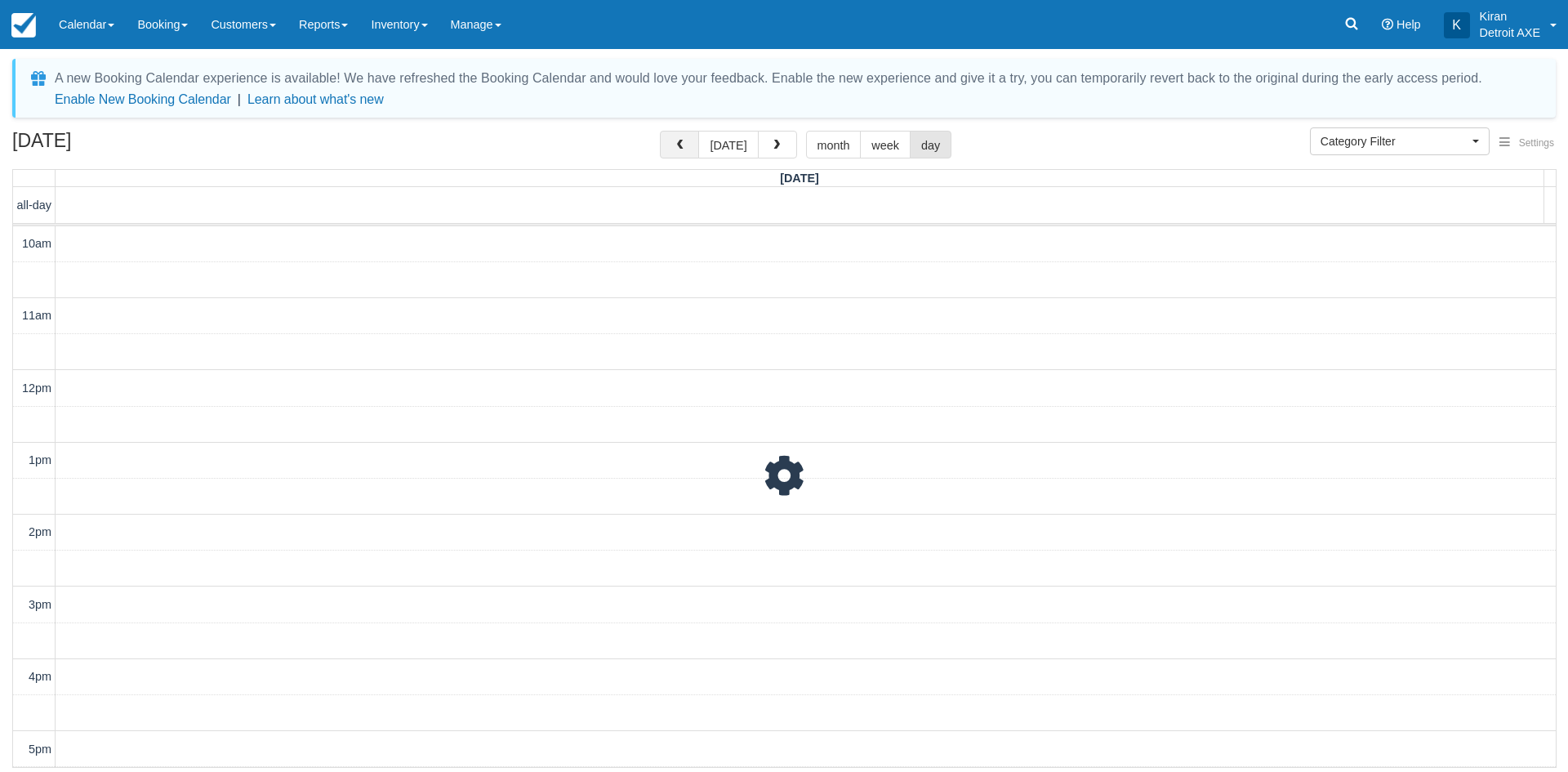
scroll to position [433, 0]
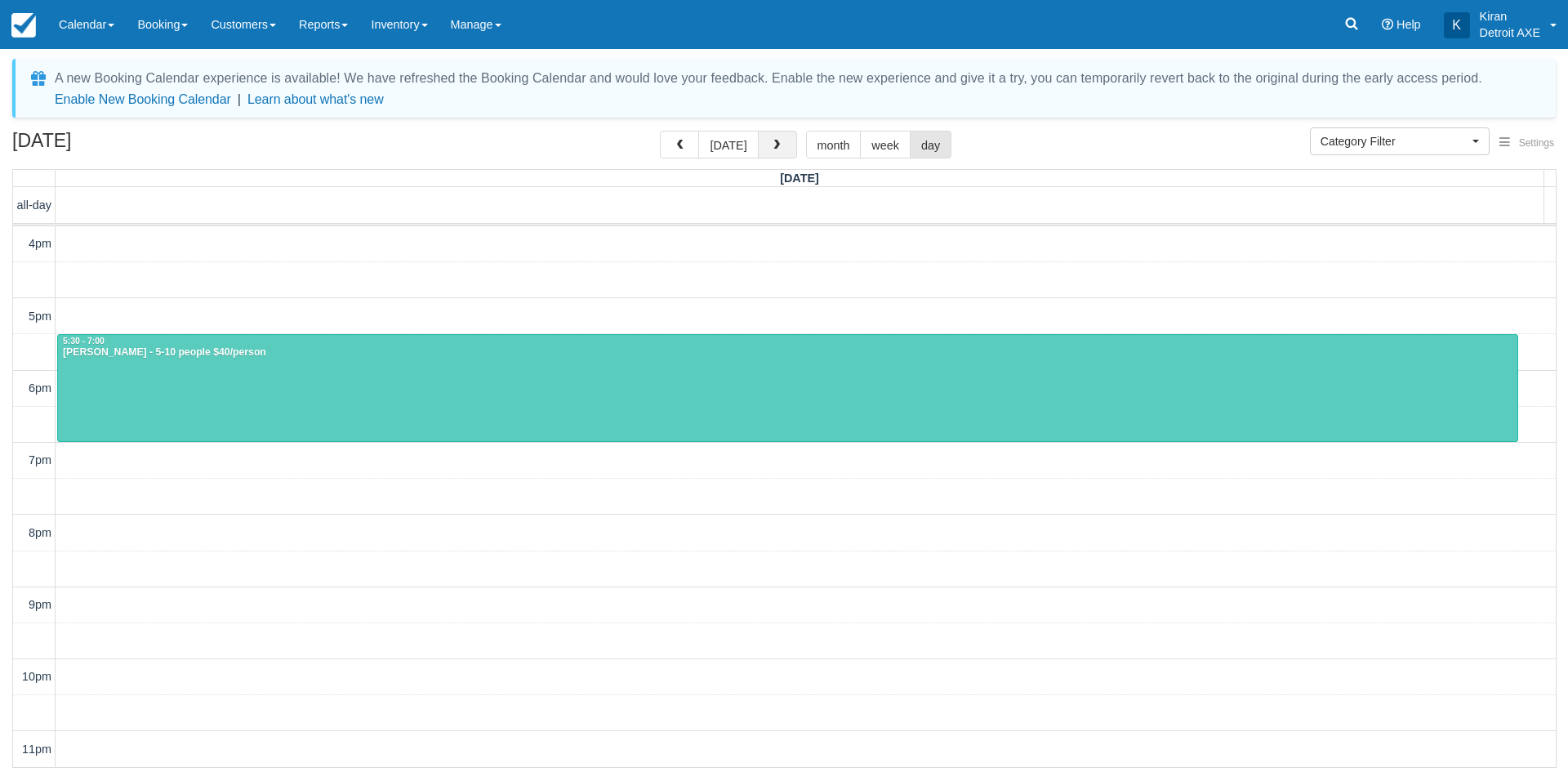
click at [777, 143] on span "button" at bounding box center [776, 145] width 12 height 12
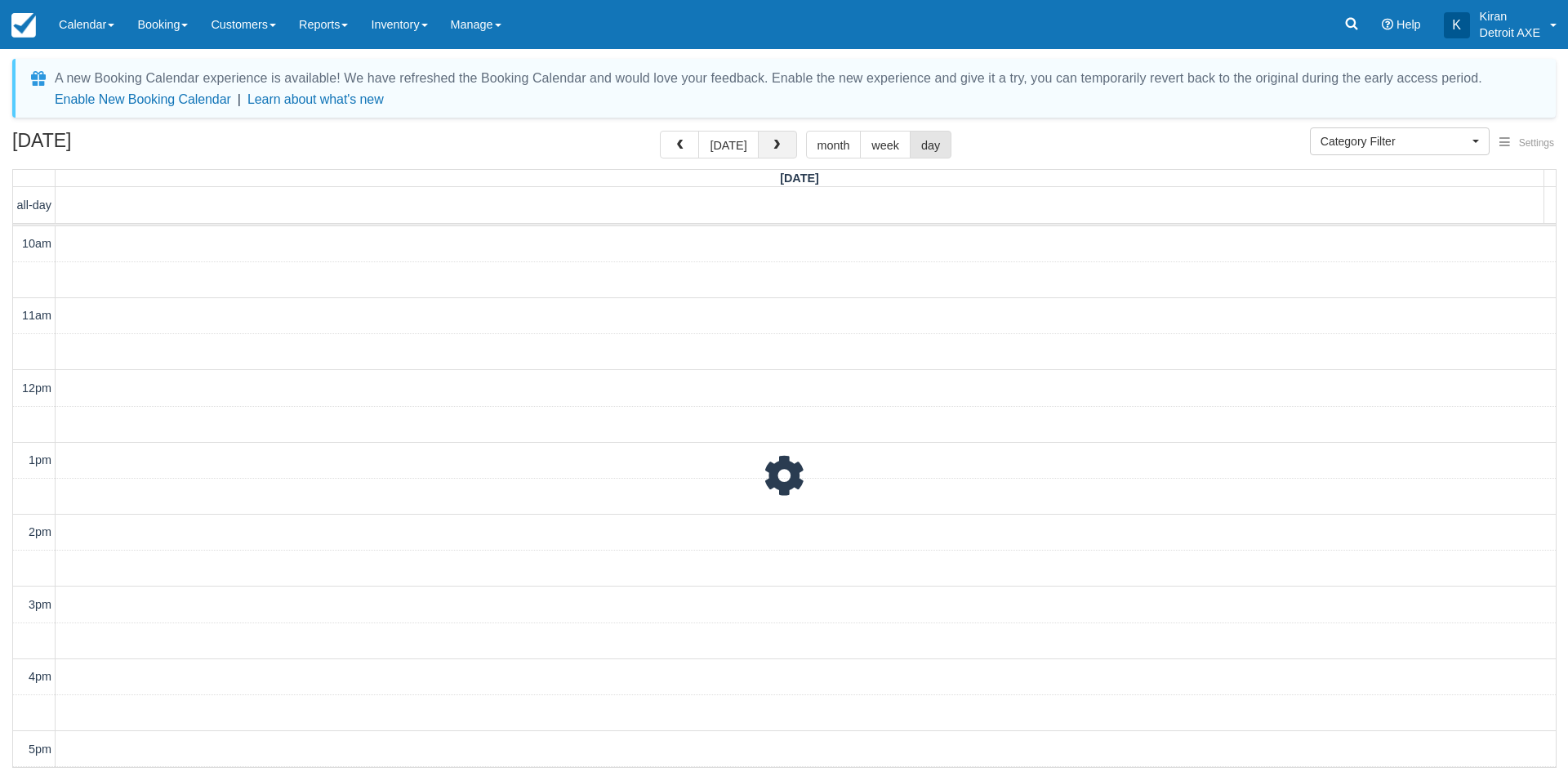
scroll to position [433, 0]
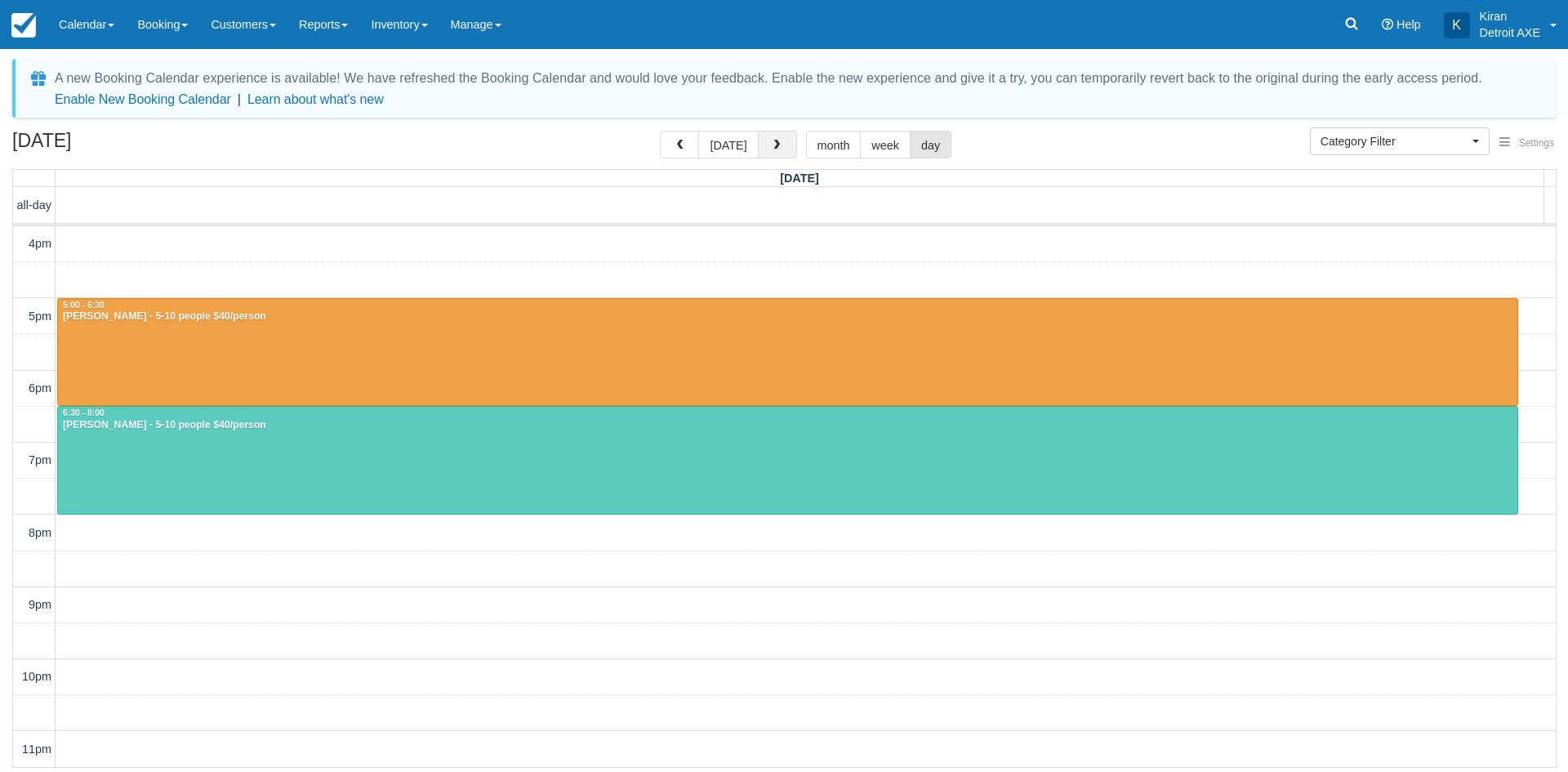
click at [777, 143] on span "button" at bounding box center [776, 145] width 12 height 12
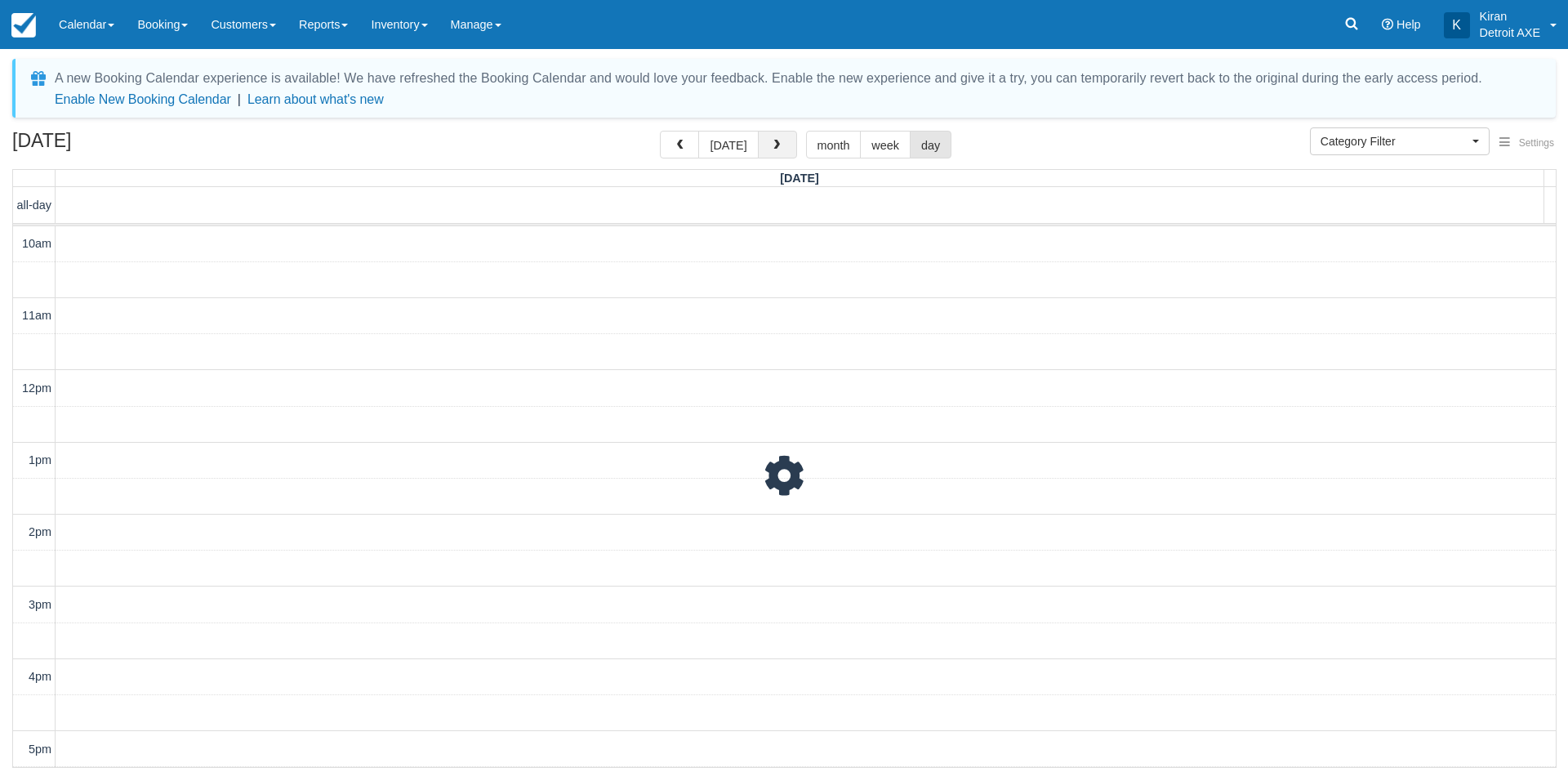
scroll to position [433, 0]
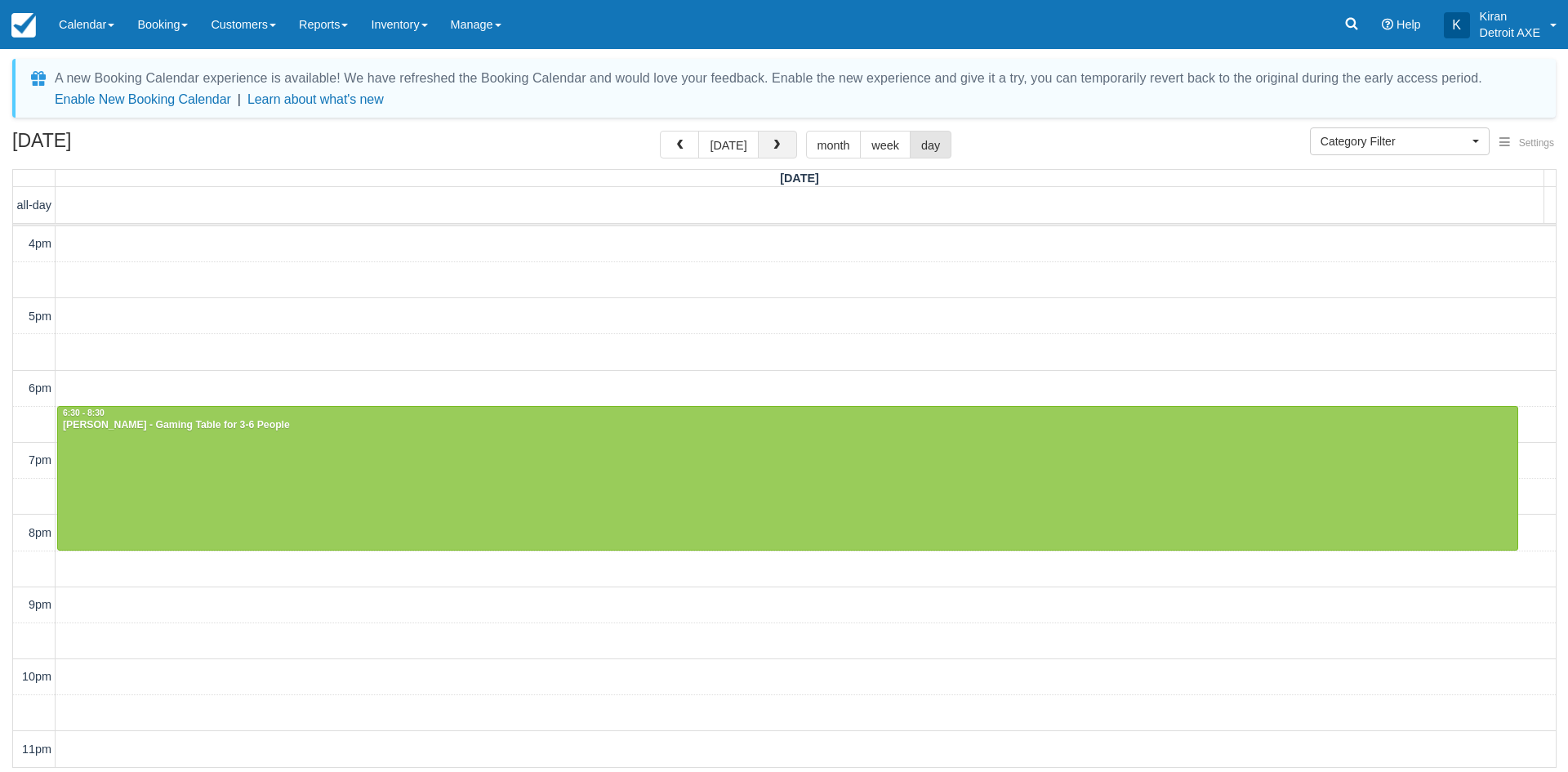
click at [777, 143] on span "button" at bounding box center [776, 145] width 12 height 12
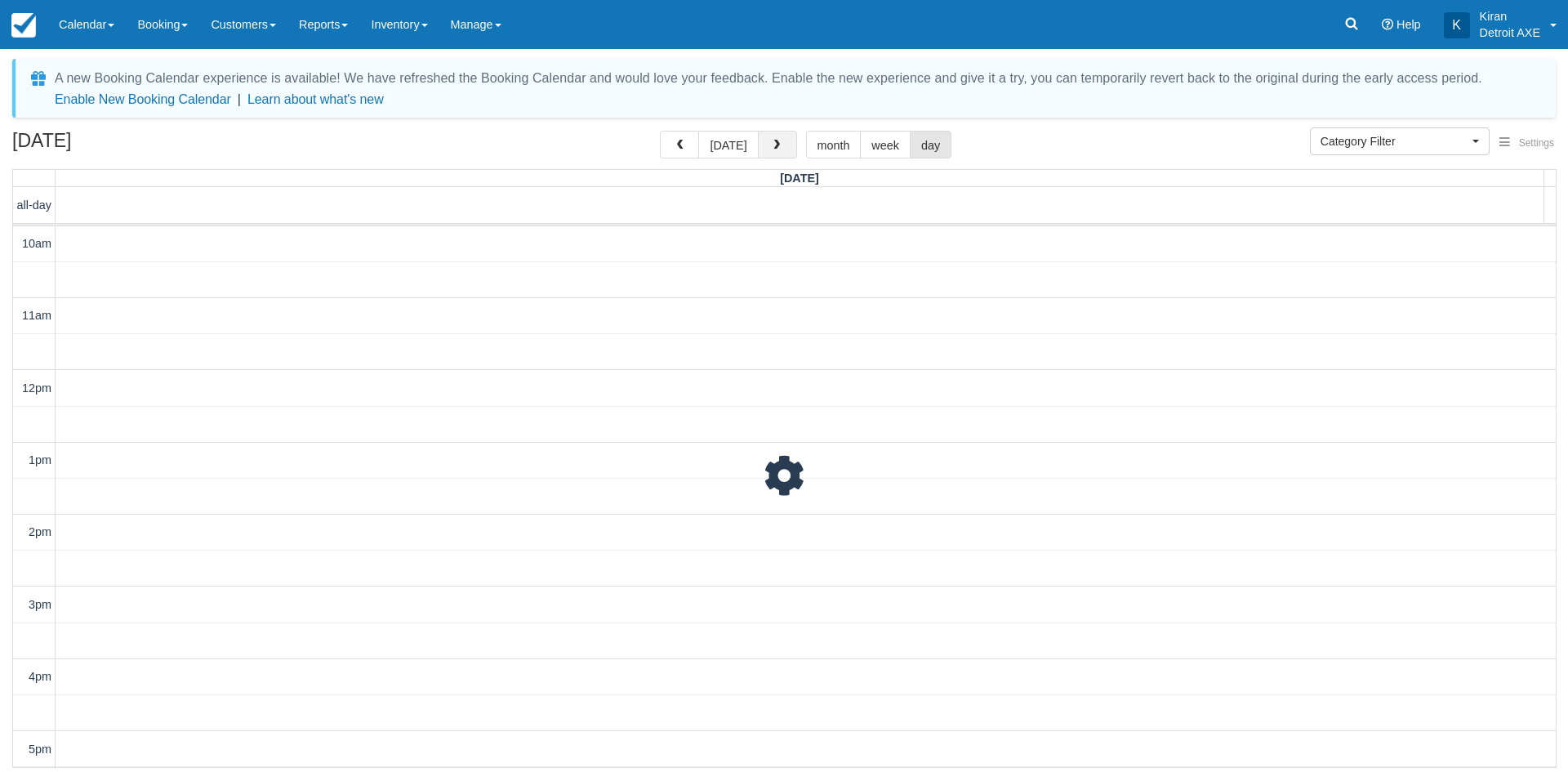
scroll to position [433, 0]
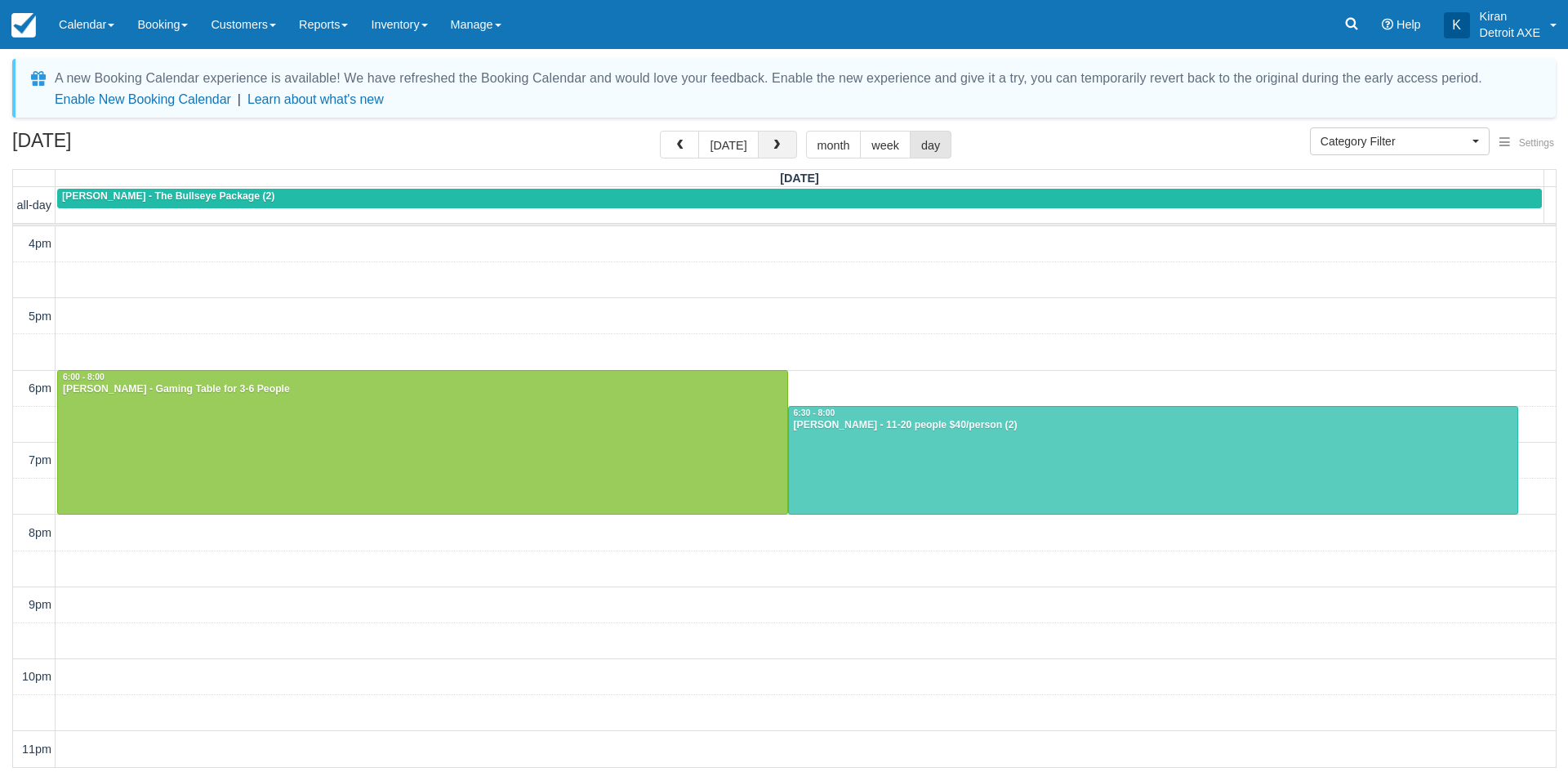
click at [777, 143] on span "button" at bounding box center [776, 145] width 12 height 12
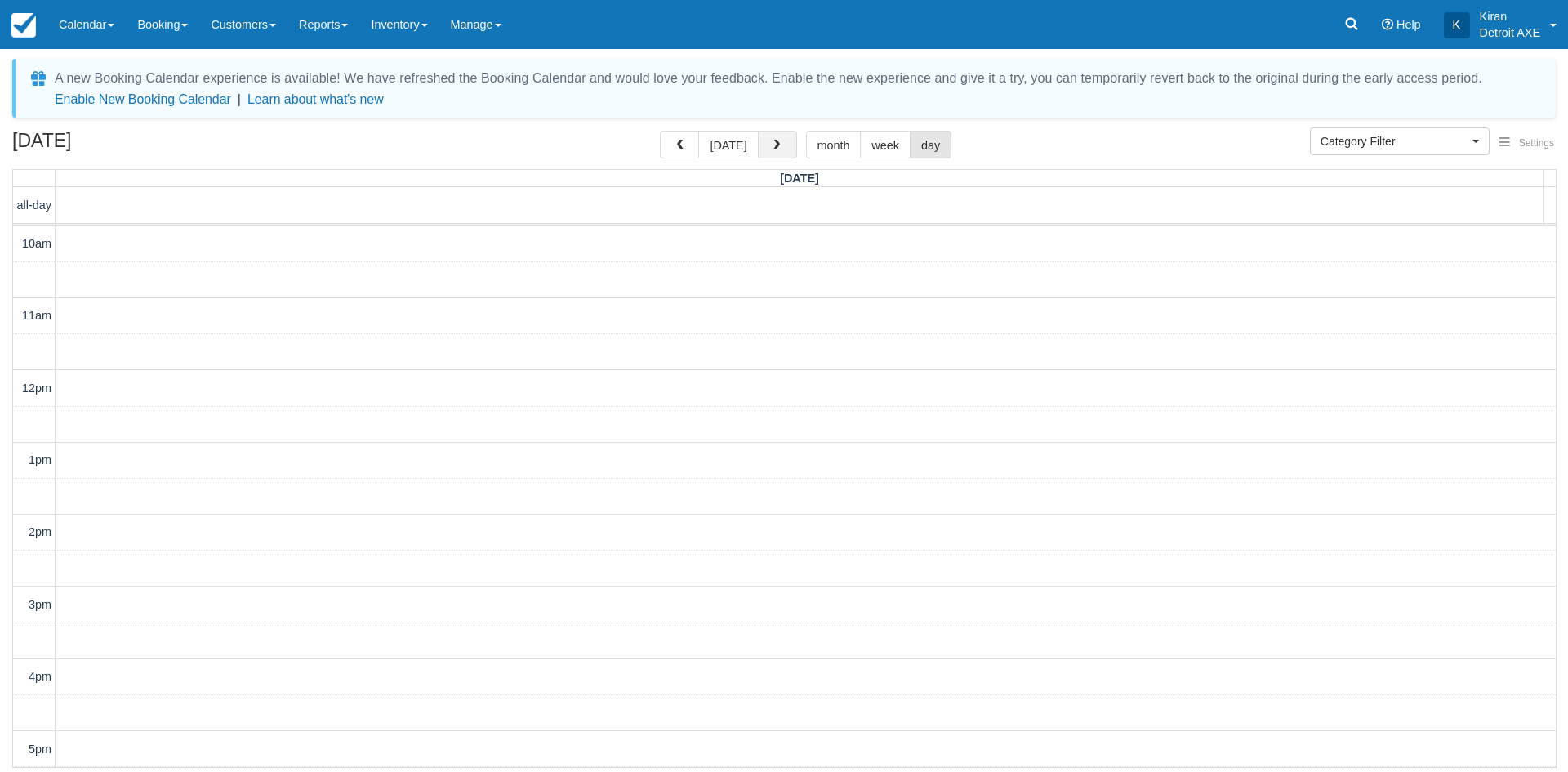
scroll to position [433, 0]
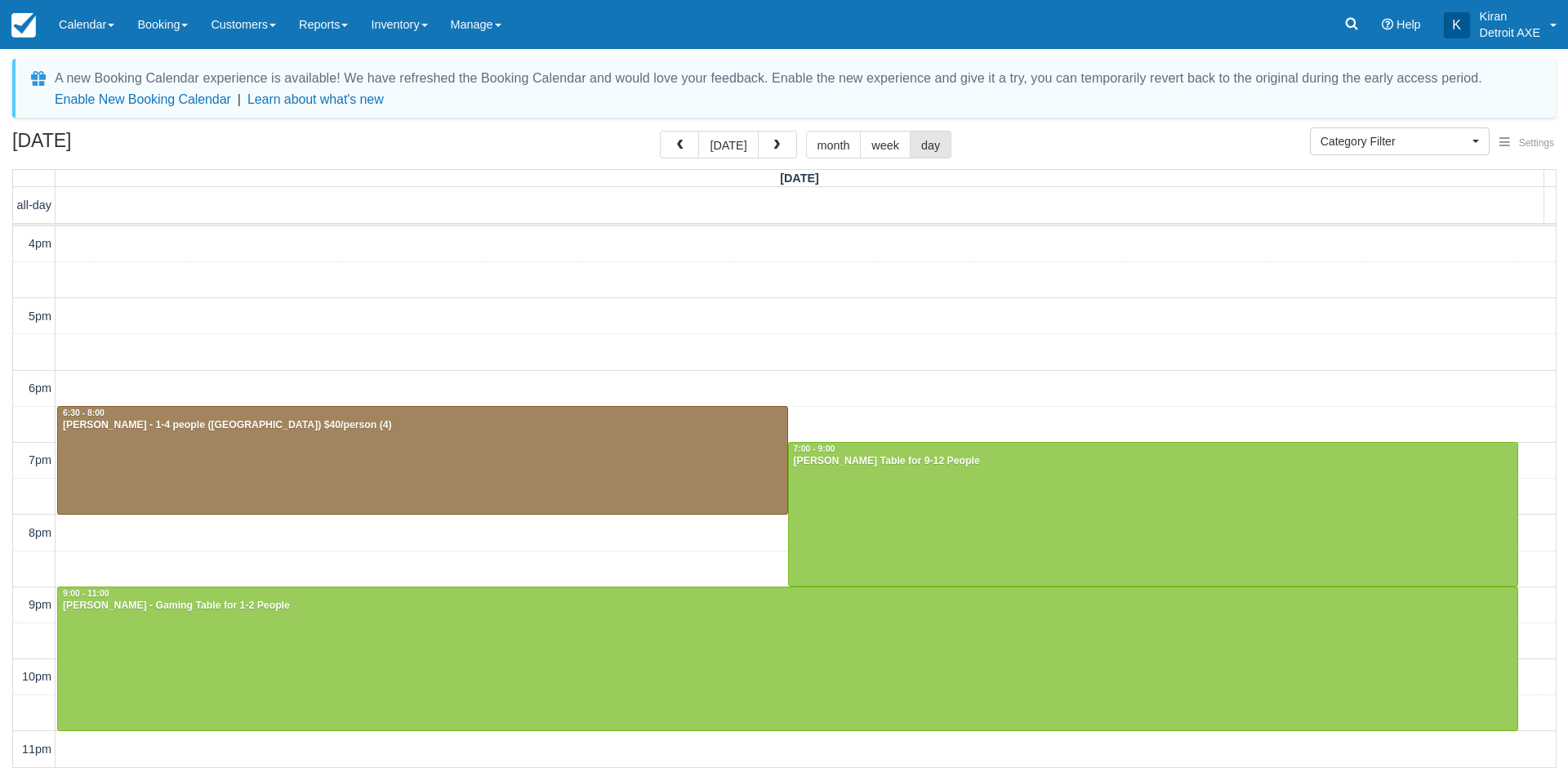
click at [777, 179] on th "[DATE]" at bounding box center [800, 178] width 1488 height 17
click at [786, 144] on button "button" at bounding box center [777, 145] width 39 height 27
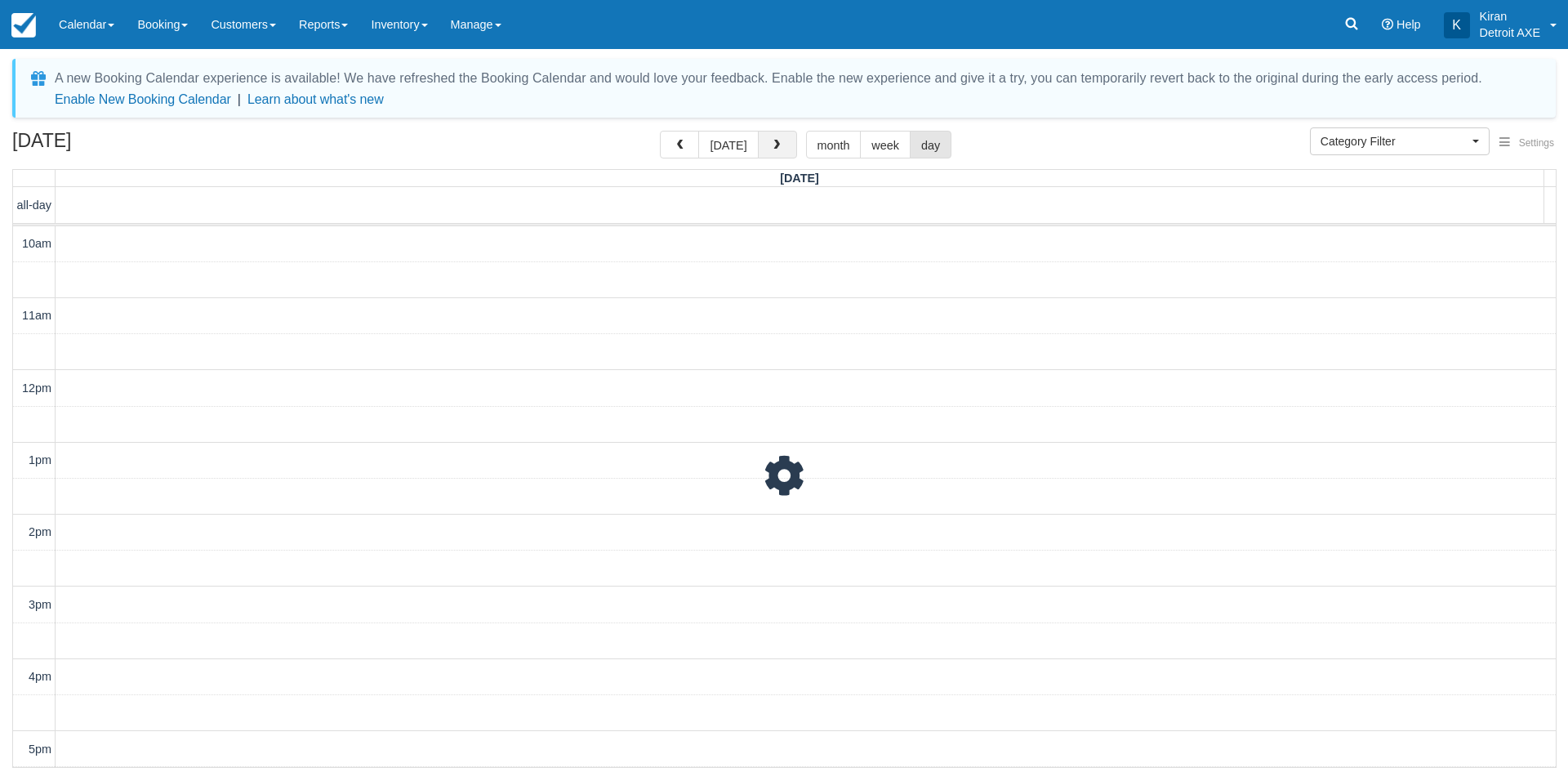
scroll to position [433, 0]
click at [786, 144] on button "button" at bounding box center [777, 145] width 39 height 27
click at [720, 140] on button "[DATE]" at bounding box center [728, 145] width 59 height 27
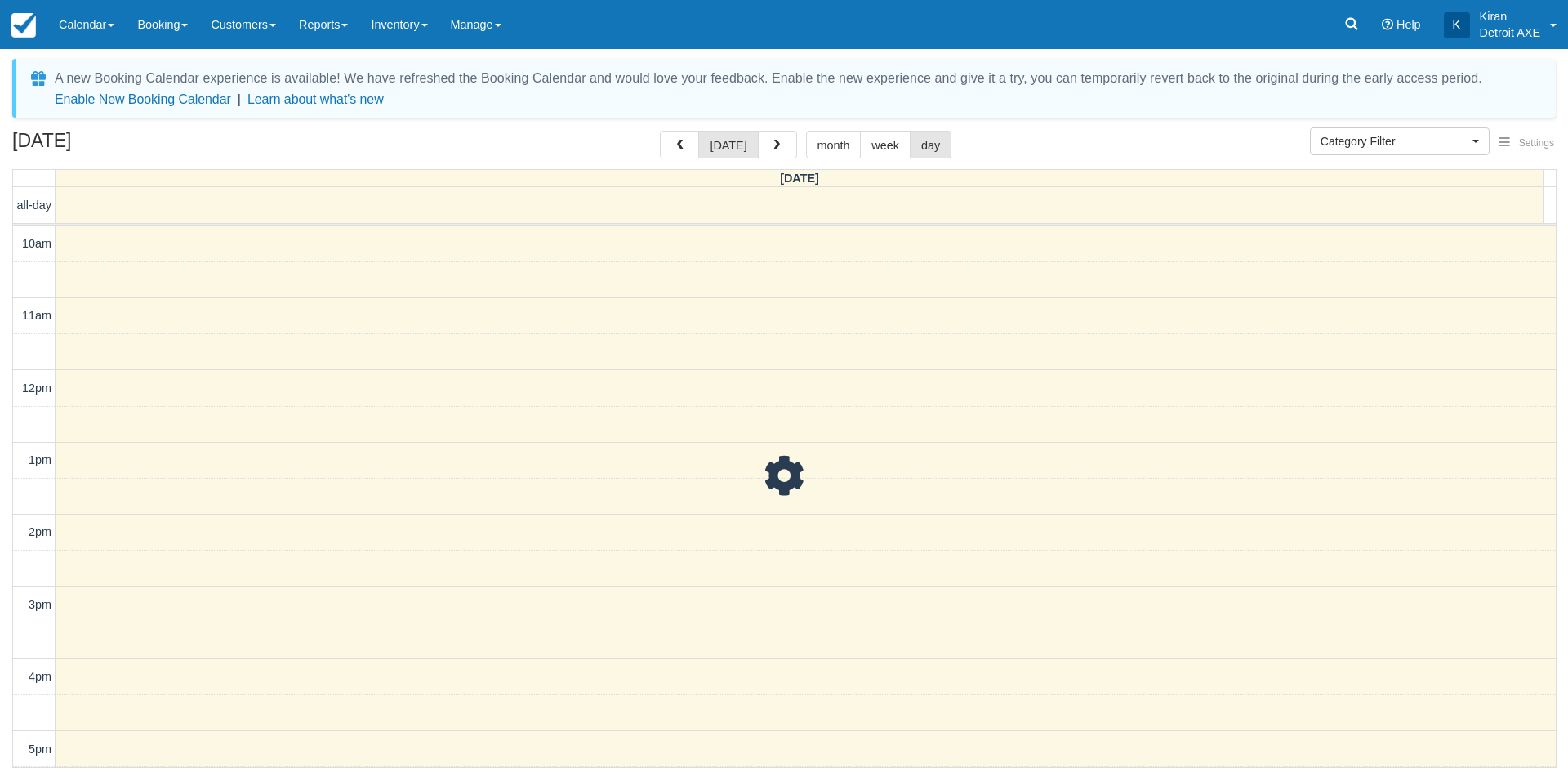
scroll to position [433, 0]
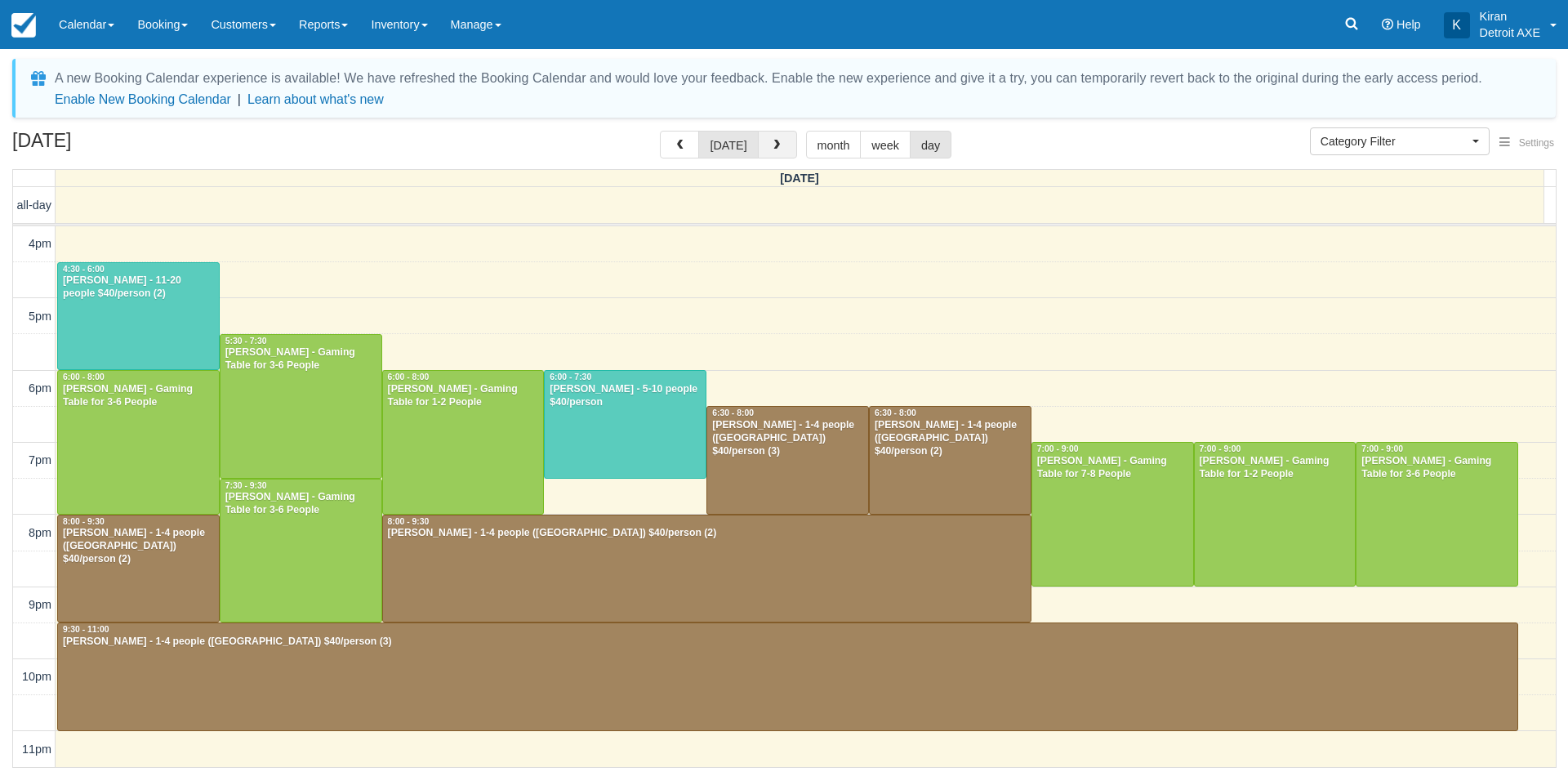
click at [773, 144] on span "button" at bounding box center [776, 145] width 12 height 12
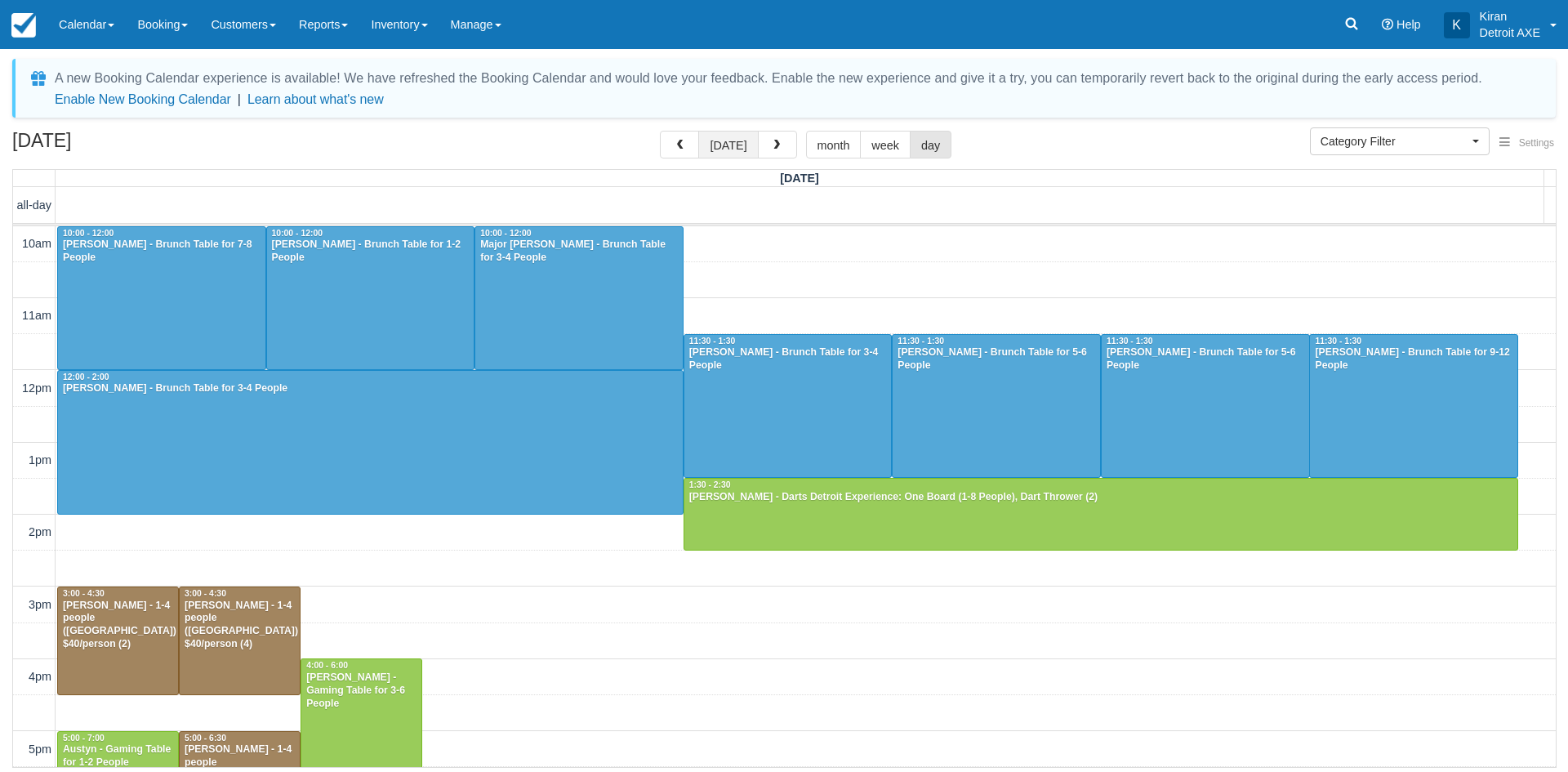
click at [731, 145] on button "[DATE]" at bounding box center [728, 145] width 59 height 27
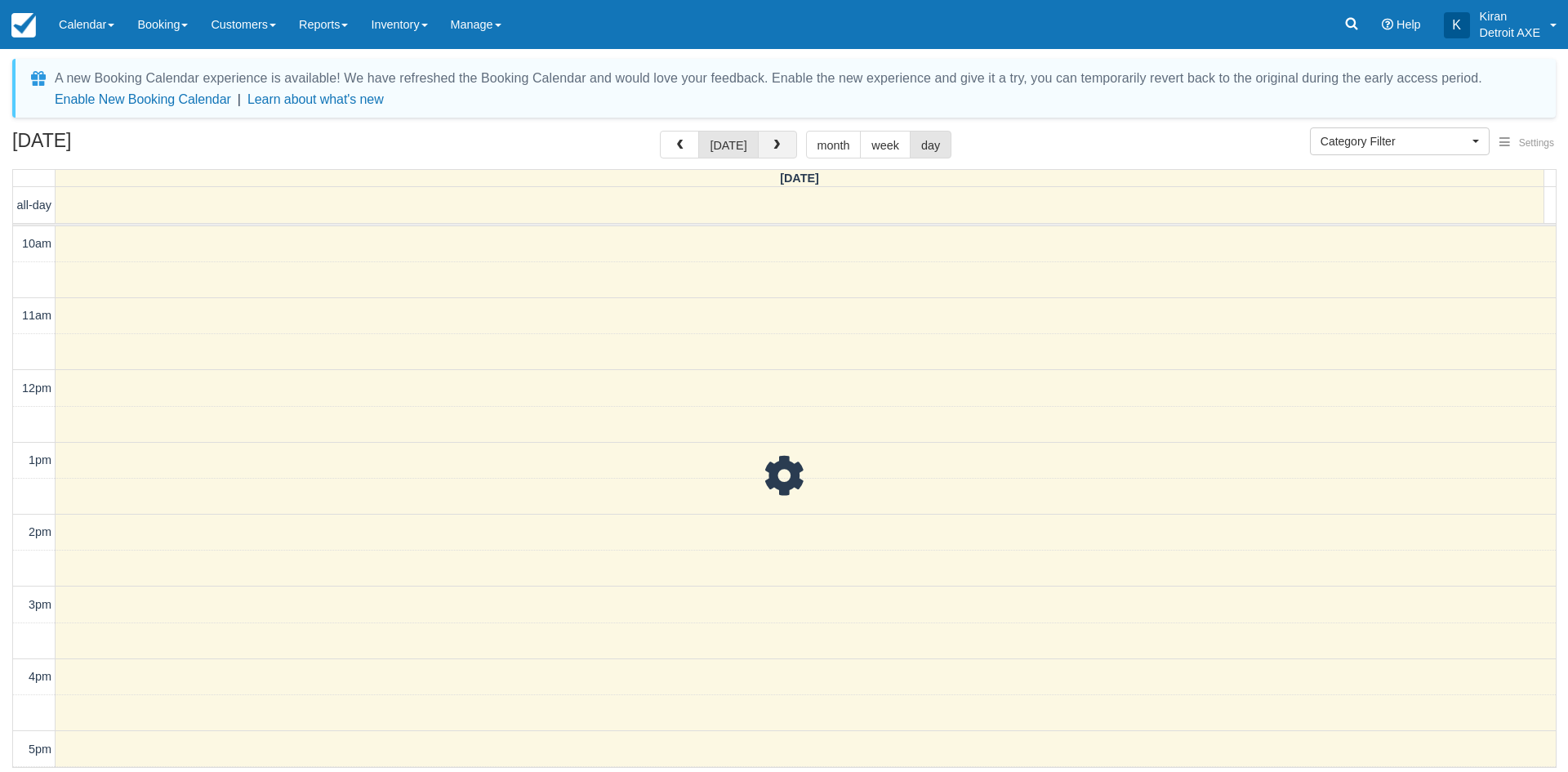
scroll to position [433, 0]
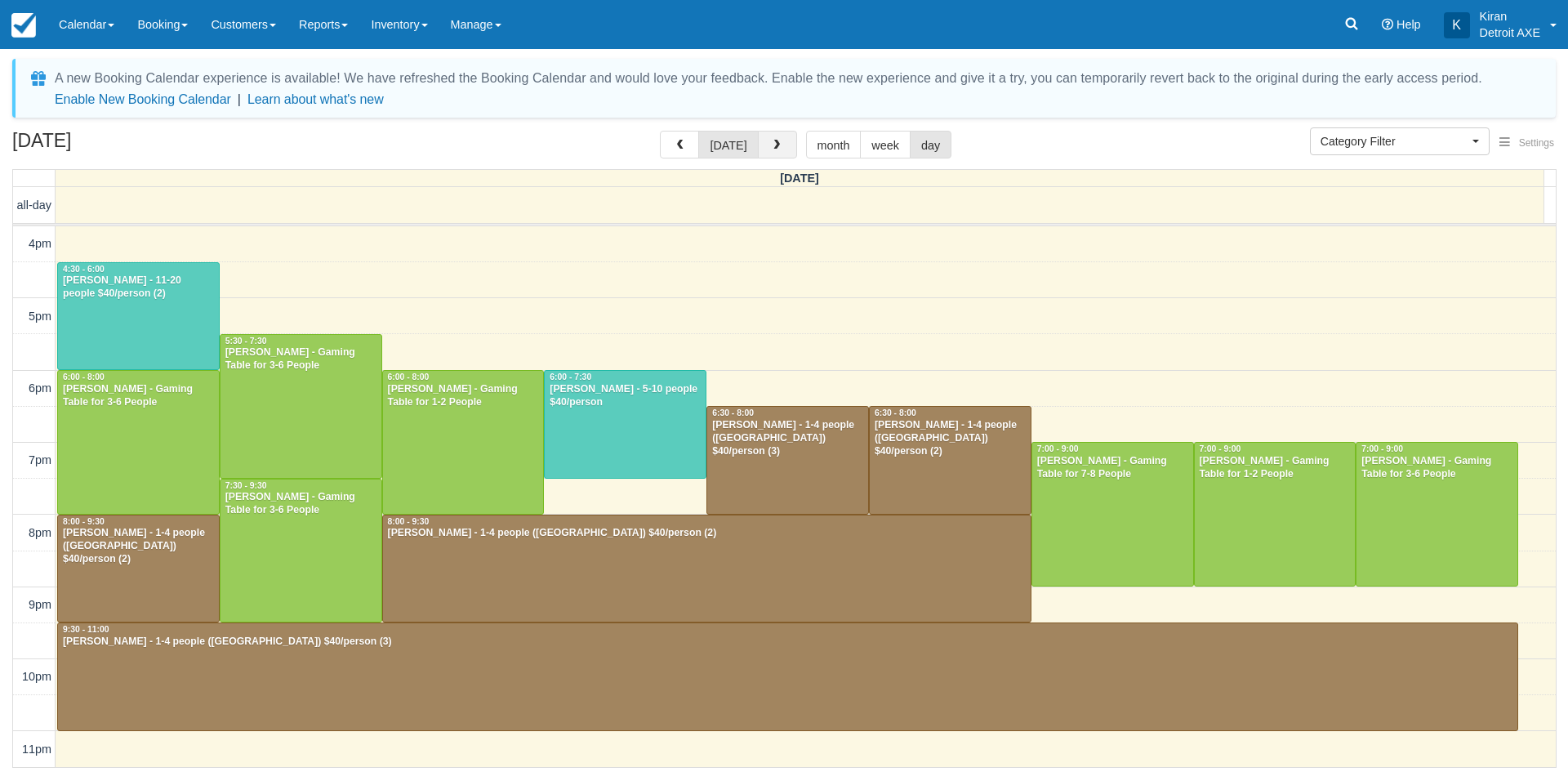
click at [771, 144] on span "button" at bounding box center [776, 145] width 12 height 12
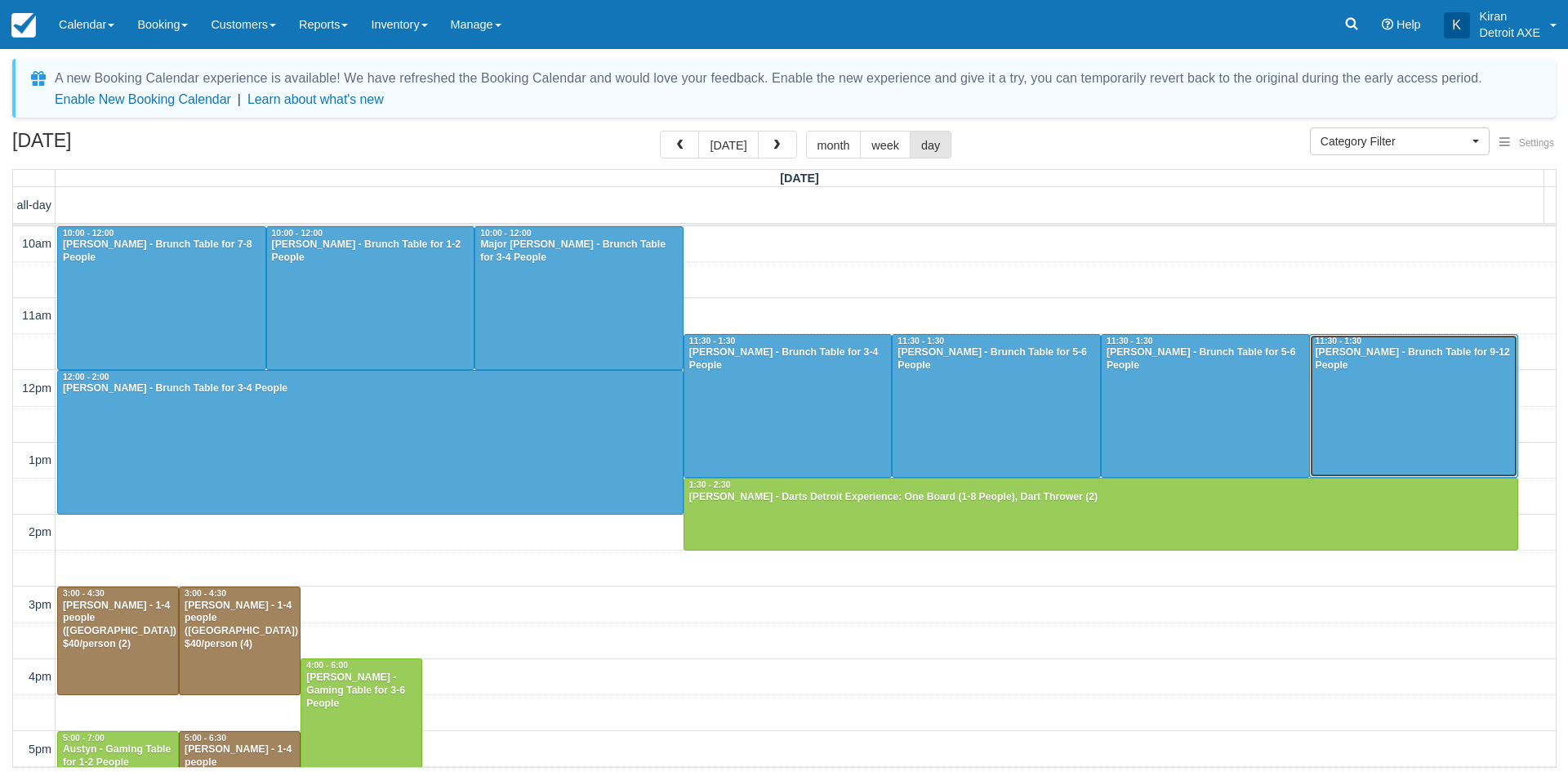
click at [1365, 369] on div "[PERSON_NAME] - Brunch Table for 9-12 People" at bounding box center [1413, 359] width 199 height 27
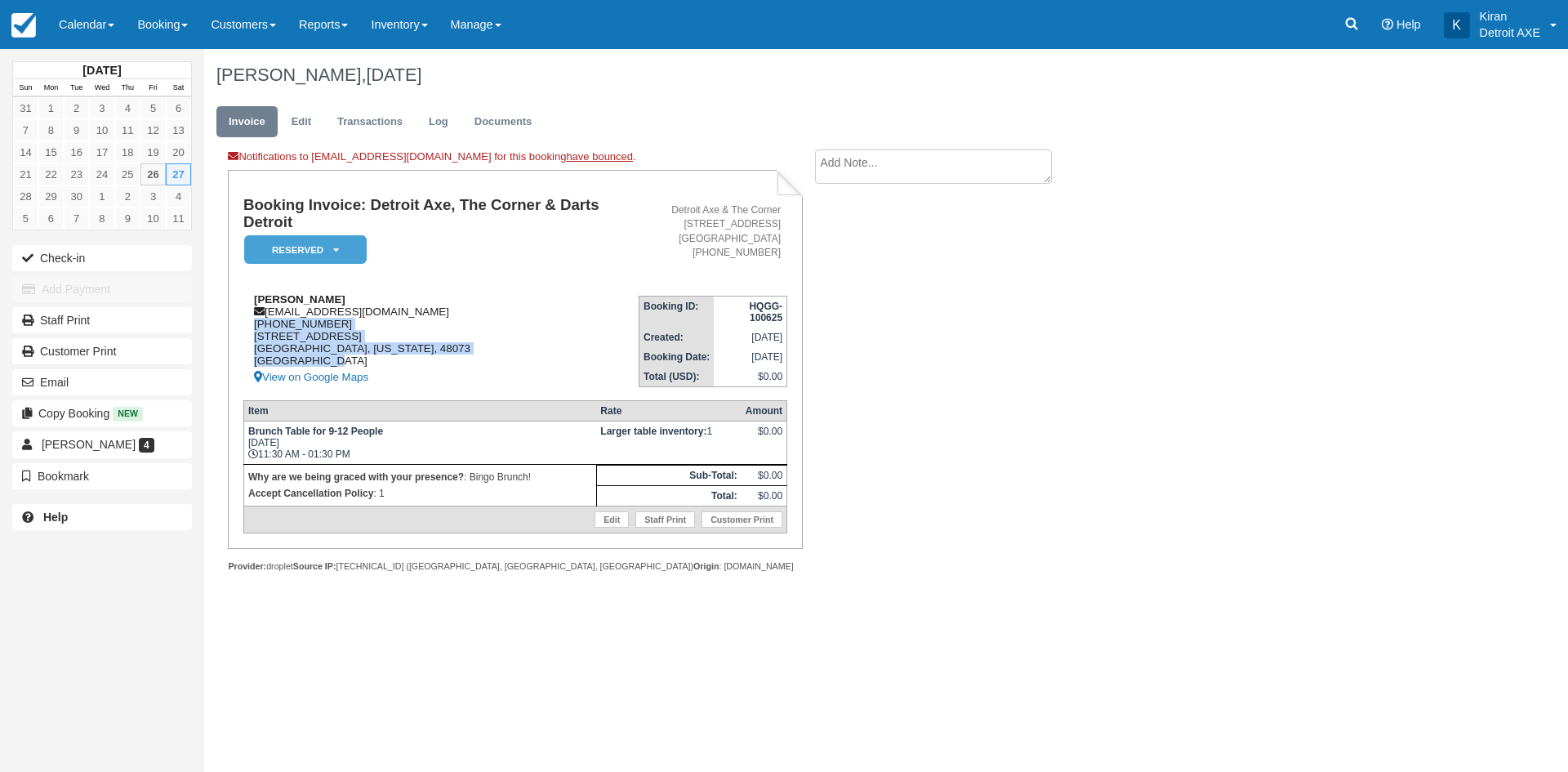
drag, startPoint x: 325, startPoint y: 362, endPoint x: 249, endPoint y: 323, distance: 85.4
click at [249, 323] on div "Lisa Wright lannw12800@gmail.com 1 (734) 776-4132 3026 N Altadena Ave Royal Oak…" at bounding box center [441, 340] width 395 height 94
click at [319, 357] on div "Lisa Wright lannw12800@gmail.com 1 (734) 776-4132 3026 N Altadena Ave Royal Oak…" at bounding box center [441, 340] width 395 height 94
drag, startPoint x: 406, startPoint y: 354, endPoint x: 305, endPoint y: 338, distance: 102.3
click at [305, 338] on div "Lisa Wright lannw12800@gmail.com 1 (734) 776-4132 3026 N Altadena Ave Royal Oak…" at bounding box center [441, 340] width 395 height 94
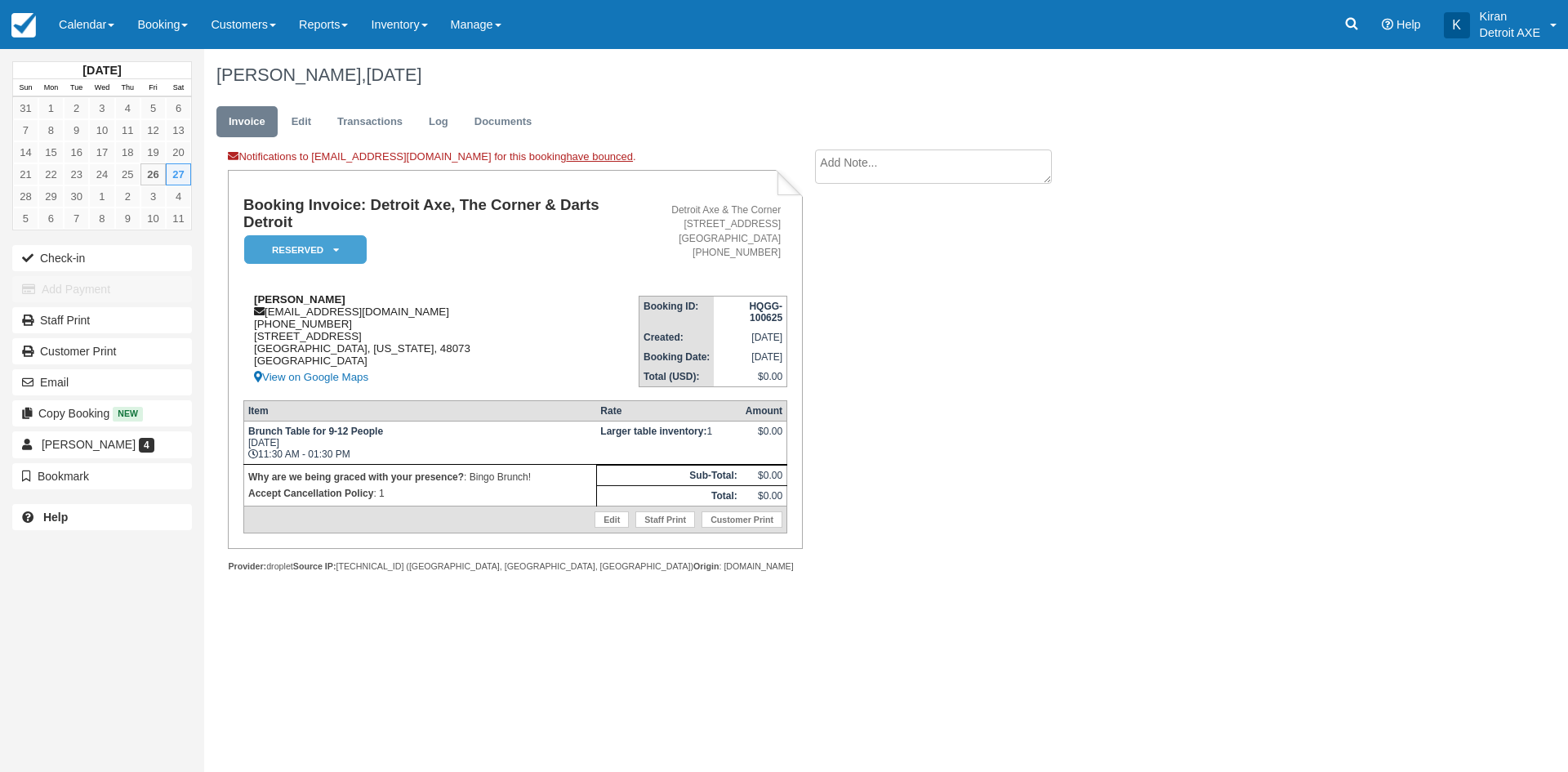
click at [297, 338] on div "Lisa Wright lannw12800@gmail.com 1 (734) 776-4132 3026 N Altadena Ave Royal Oak…" at bounding box center [441, 340] width 395 height 94
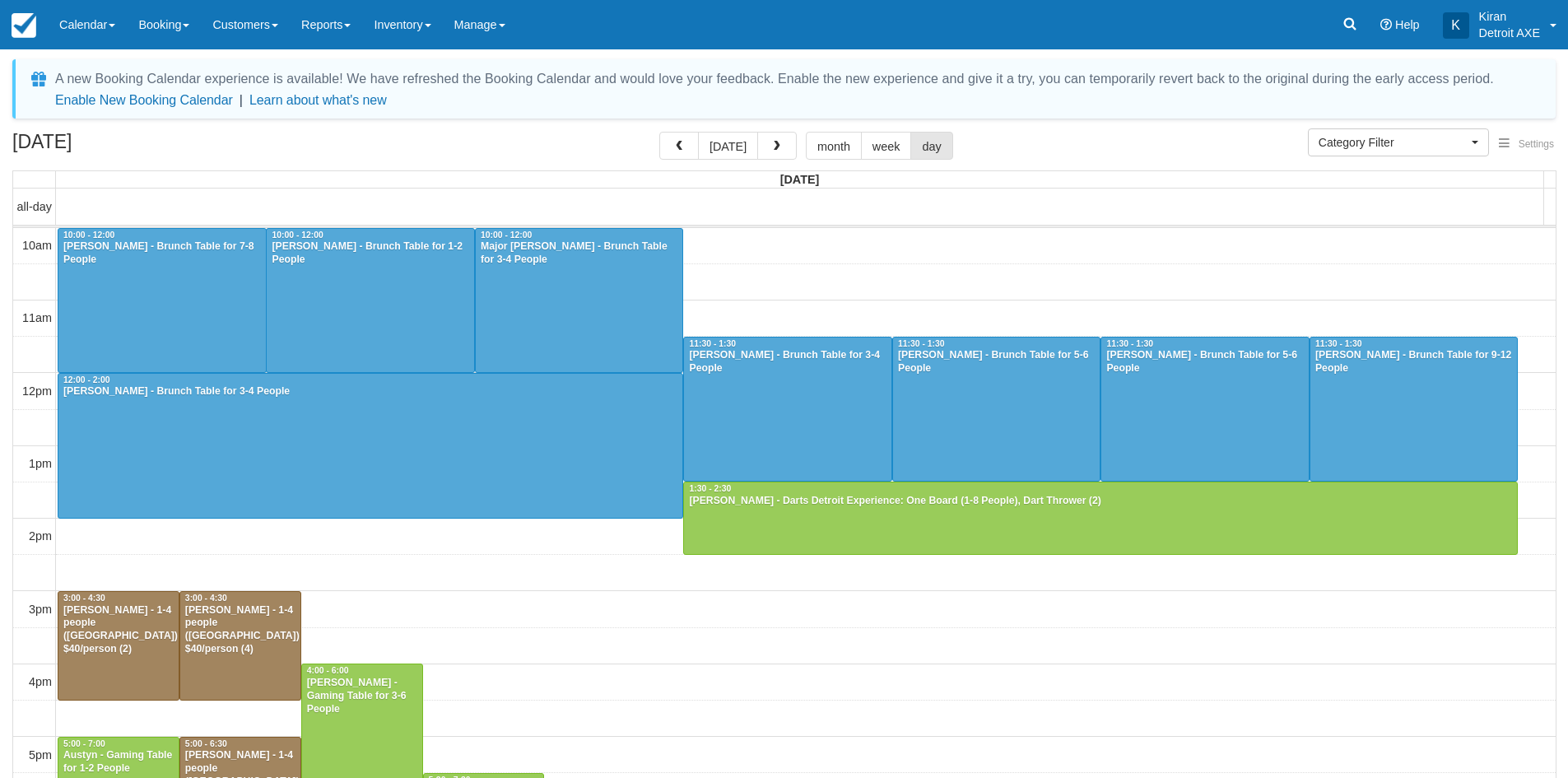
select select
click at [780, 396] on div at bounding box center [787, 409] width 207 height 144
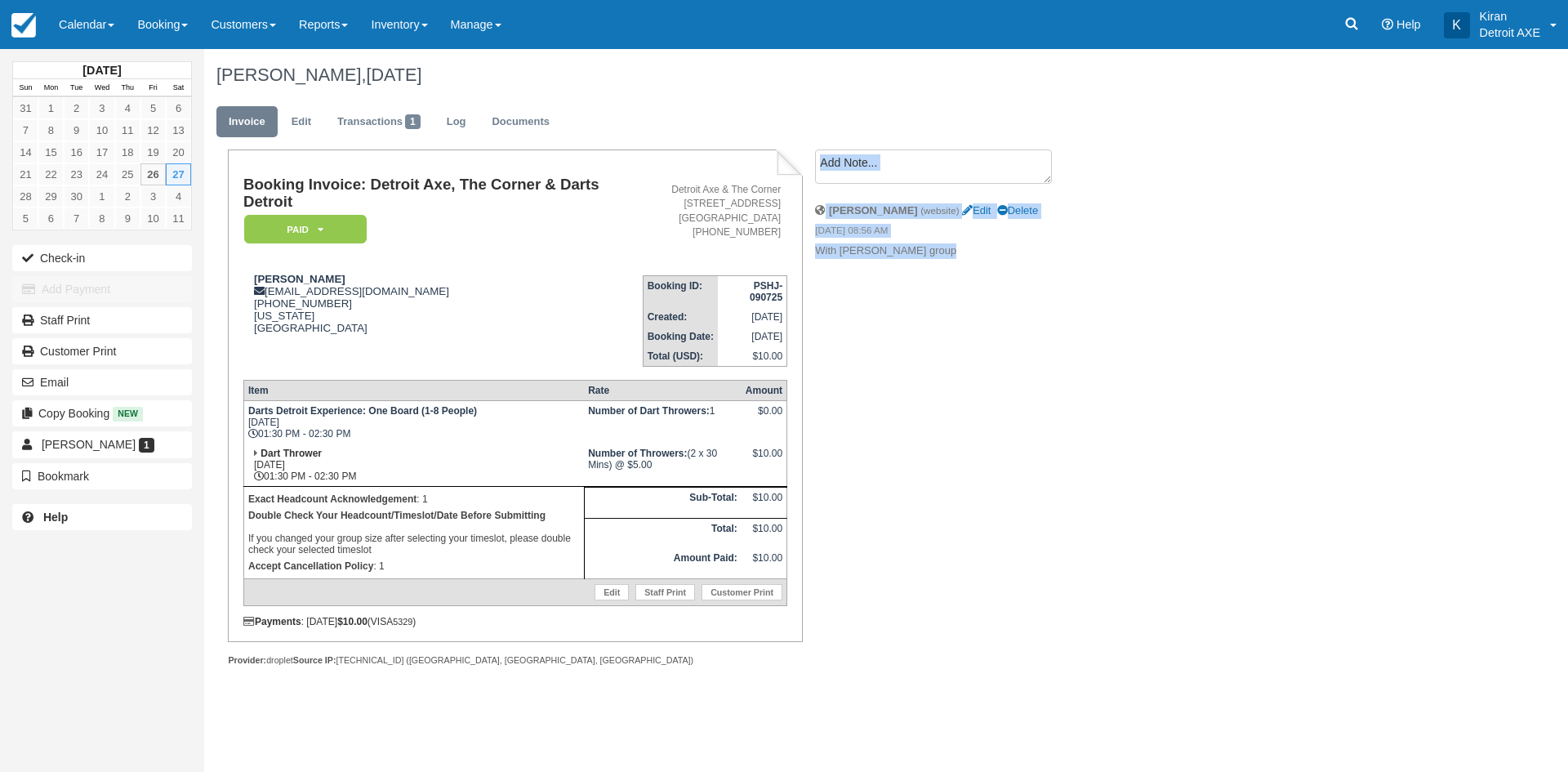
drag, startPoint x: 931, startPoint y: 251, endPoint x: 814, endPoint y: 252, distance: 117.0
click at [814, 252] on div "Create Show on invoice Sandy Steele (website) Edit Delete 07/09/25 08:56 AM Wit…" at bounding box center [953, 209] width 300 height 119
click at [854, 268] on li "Sandy Steele (website) Edit Delete 07/09/25 08:56 AM With Lisa Wright's group" at bounding box center [953, 231] width 275 height 77
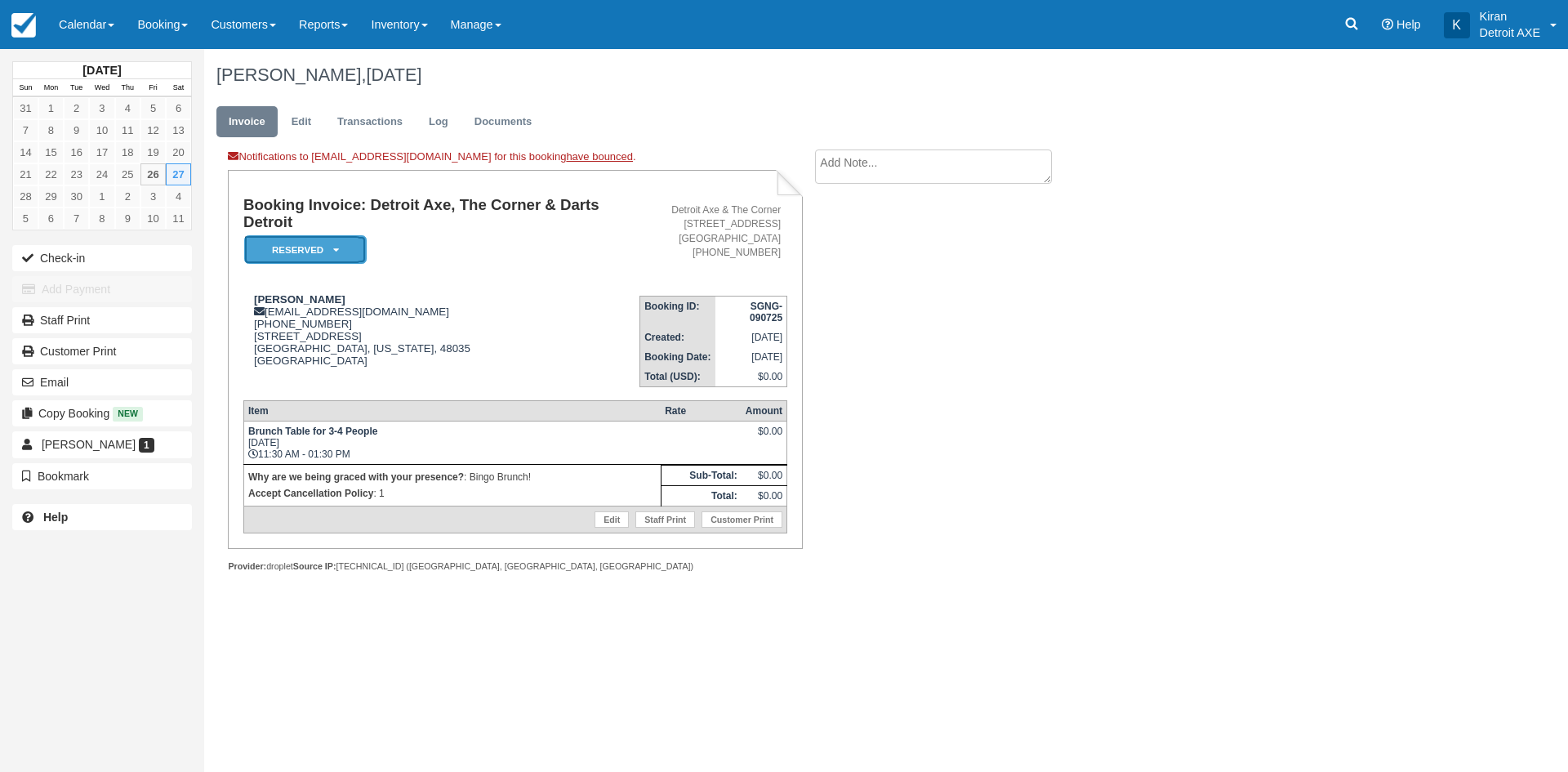
click at [346, 248] on em "Reserved" at bounding box center [305, 249] width 123 height 28
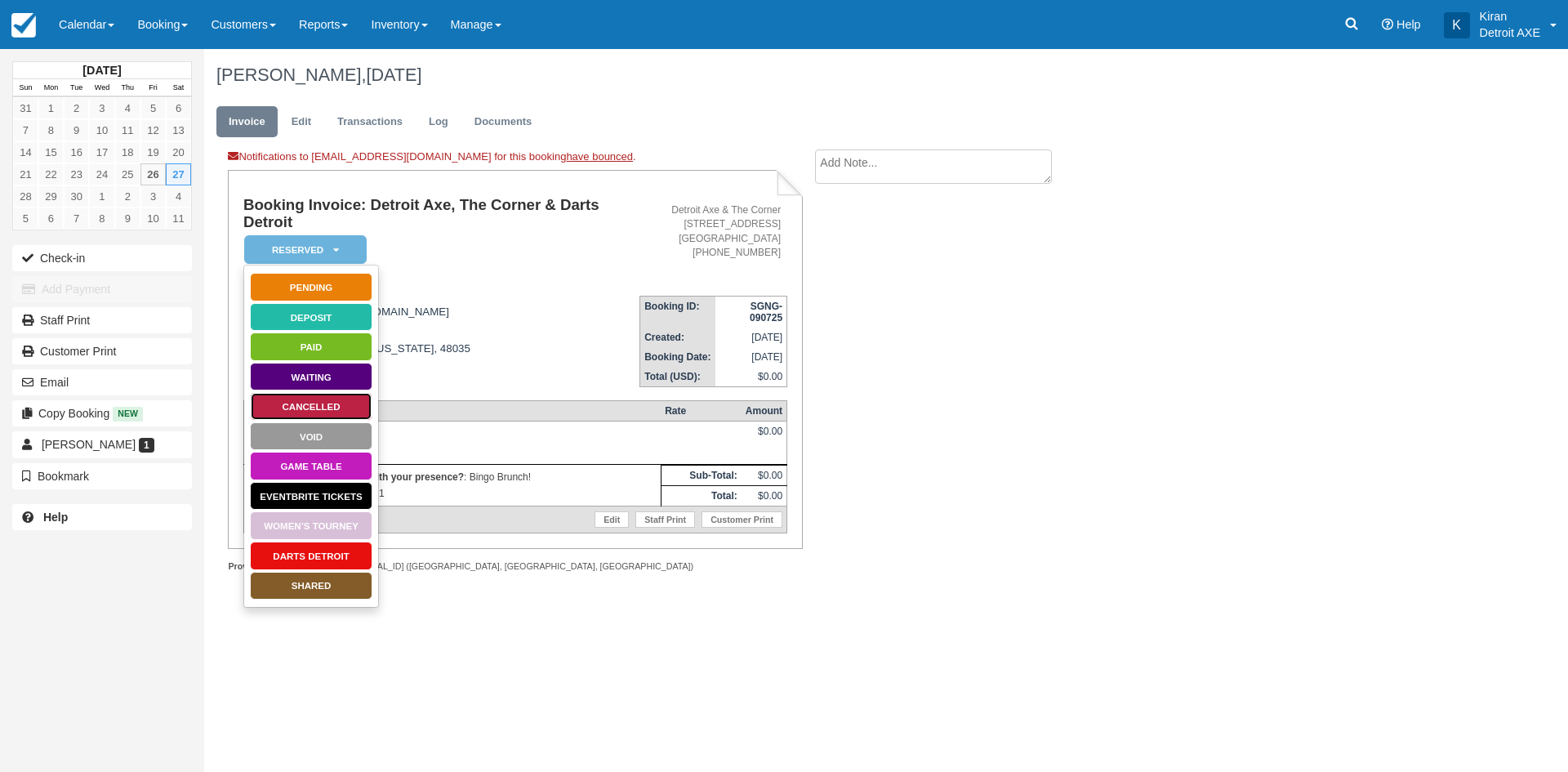
click at [302, 402] on link "Cancelled" at bounding box center [311, 406] width 123 height 28
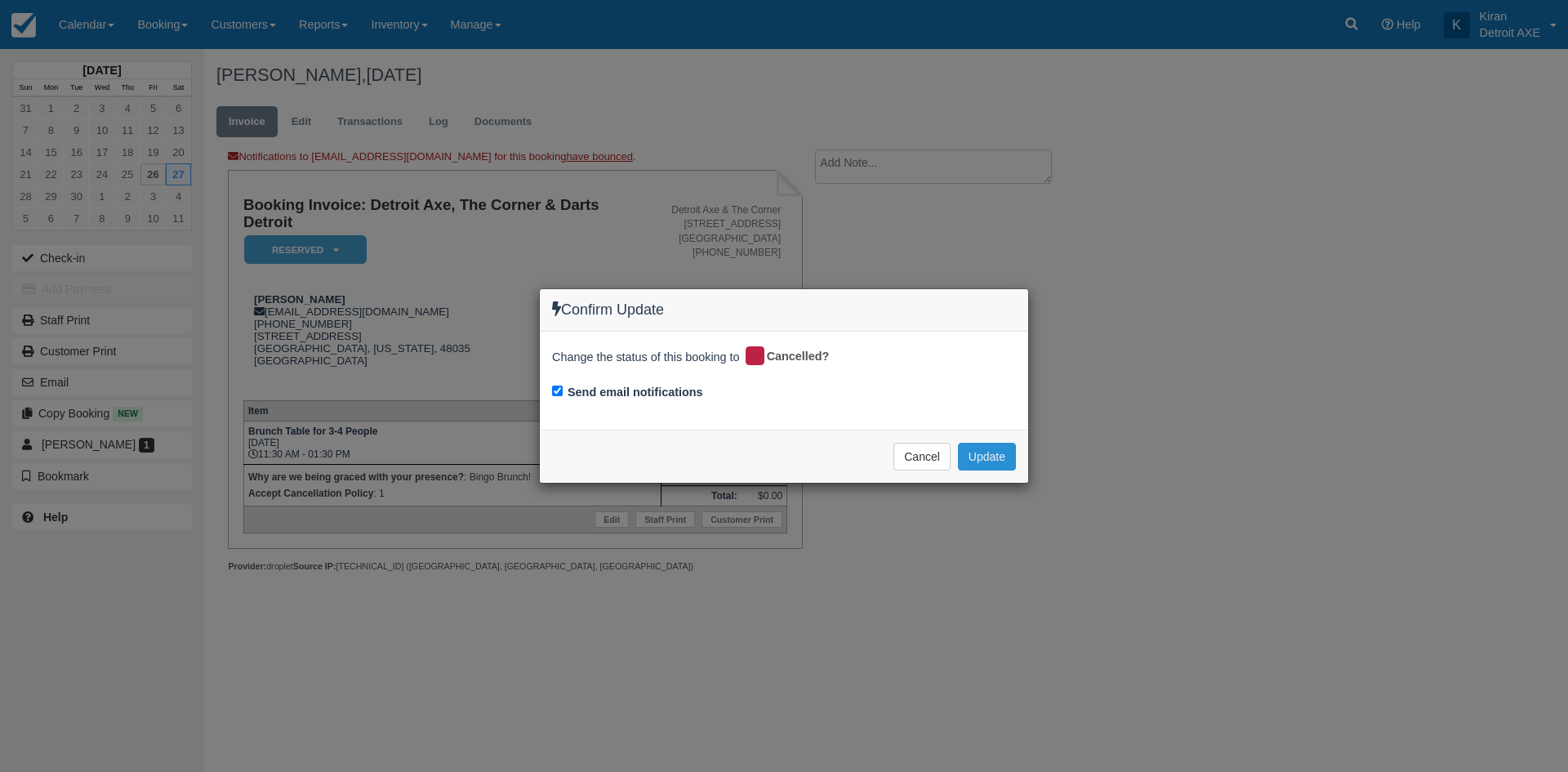
click at [994, 455] on button "Update" at bounding box center [987, 456] width 58 height 27
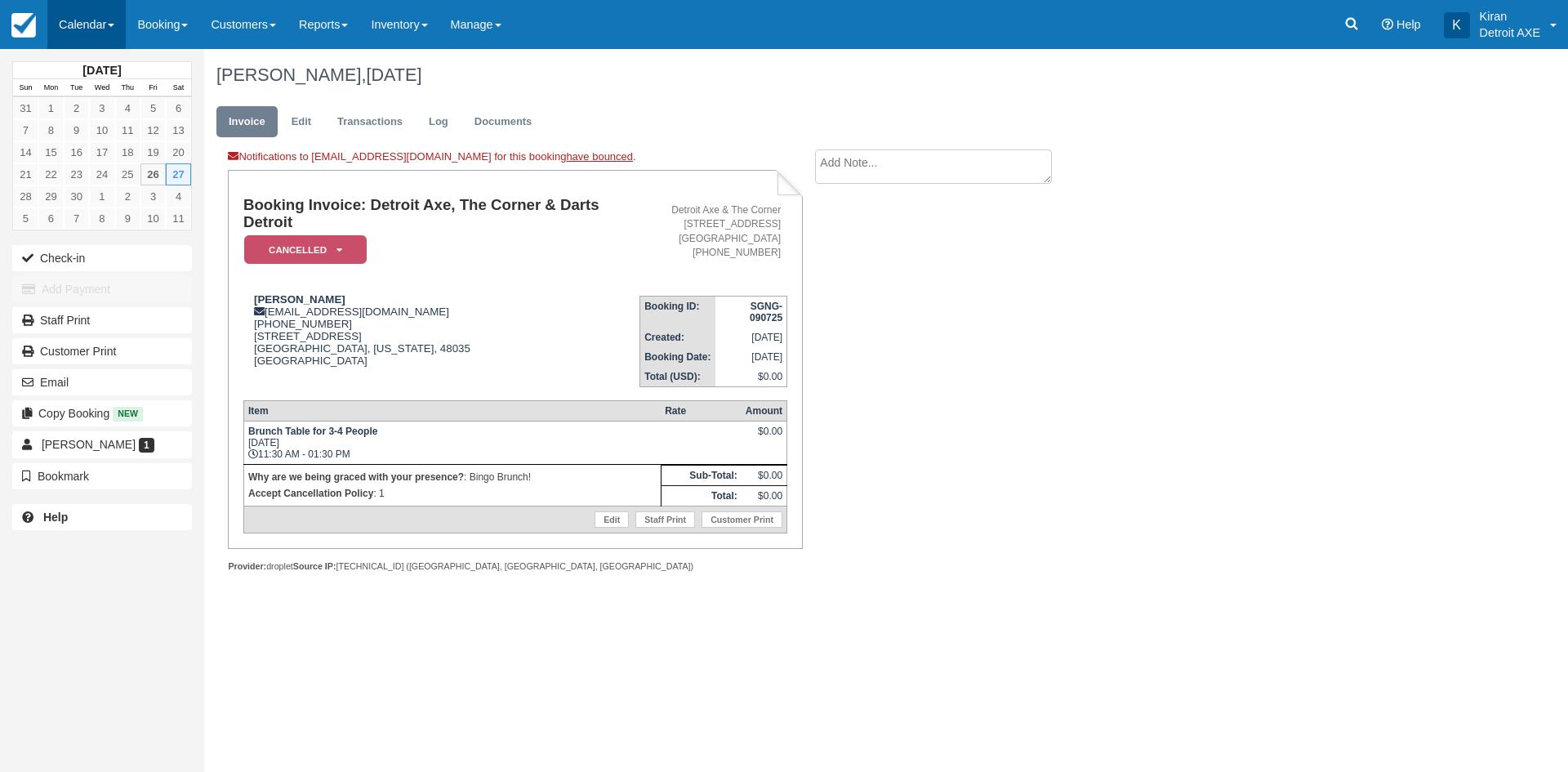
click at [110, 16] on link "Calendar" at bounding box center [87, 25] width 79 height 49
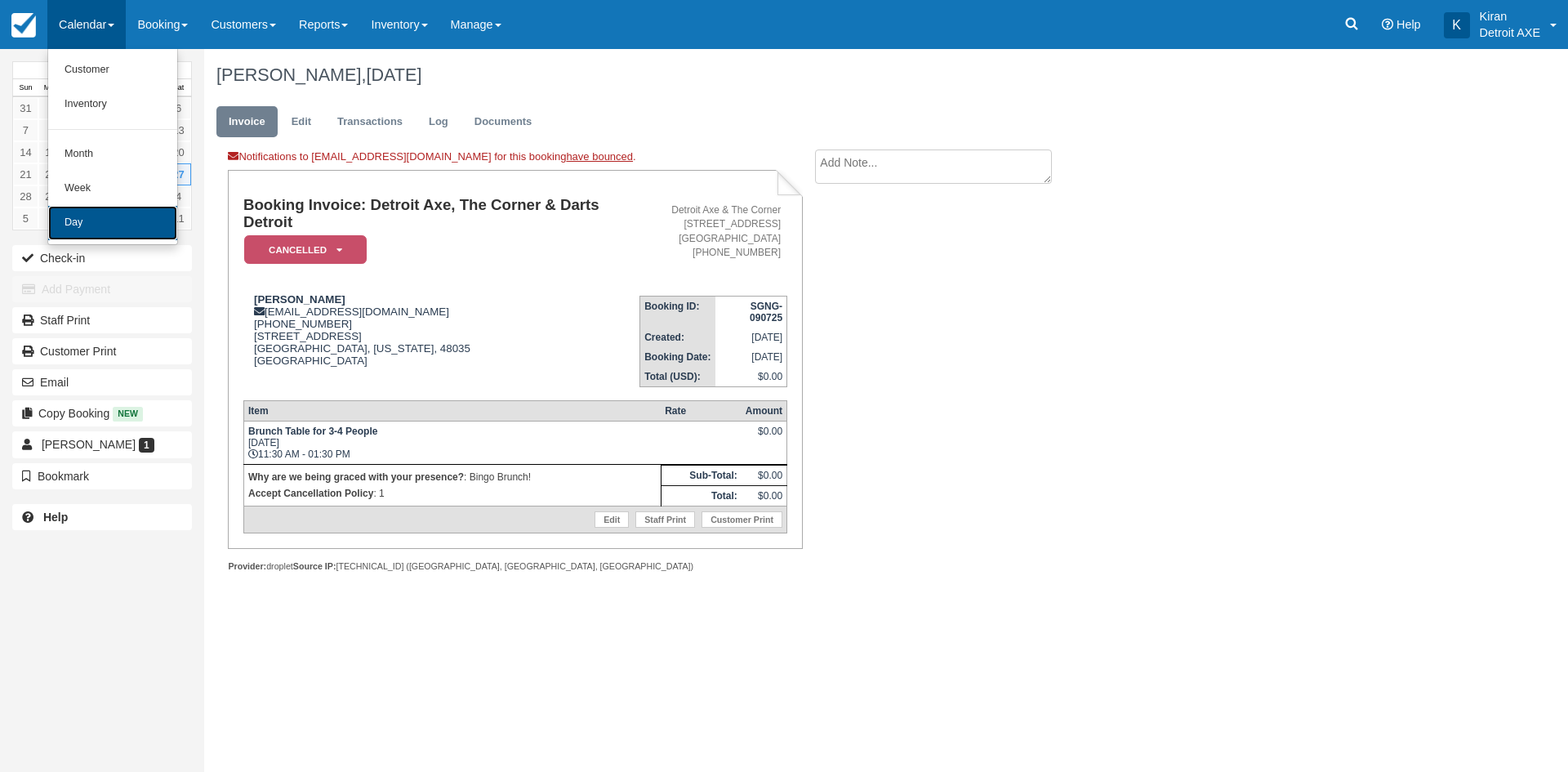
click at [85, 229] on link "Day" at bounding box center [112, 223] width 129 height 35
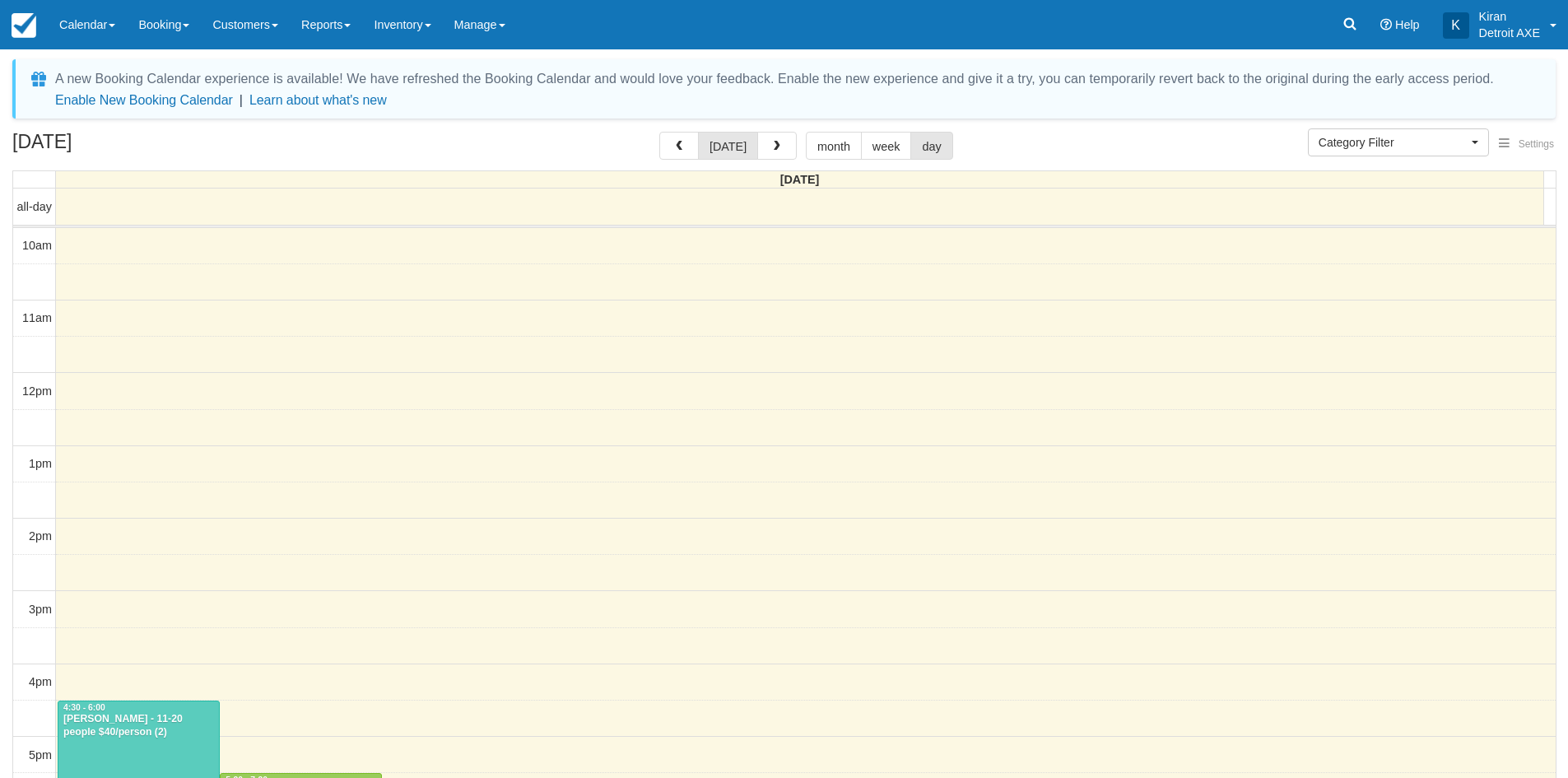
select select
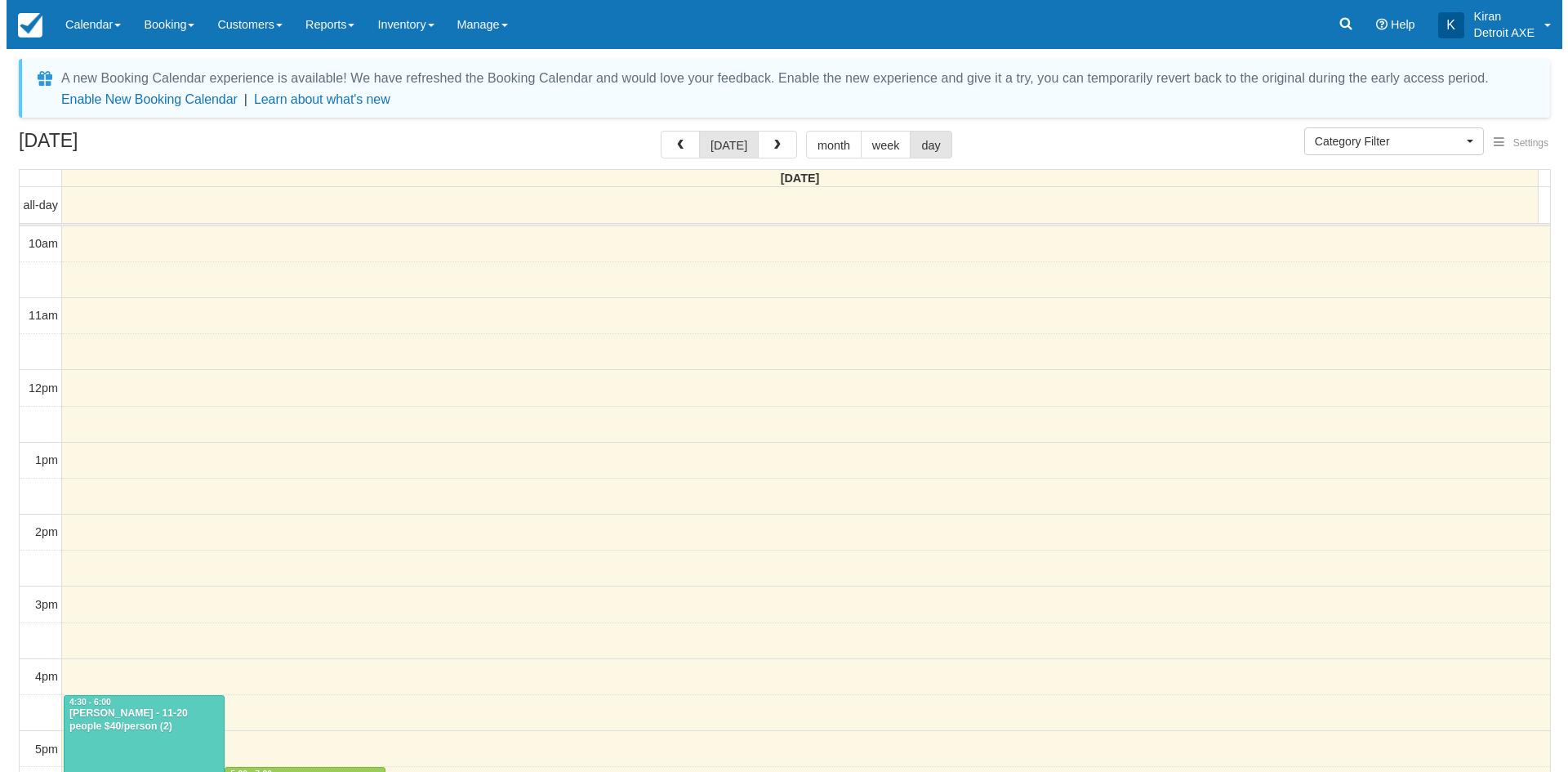
scroll to position [364, 0]
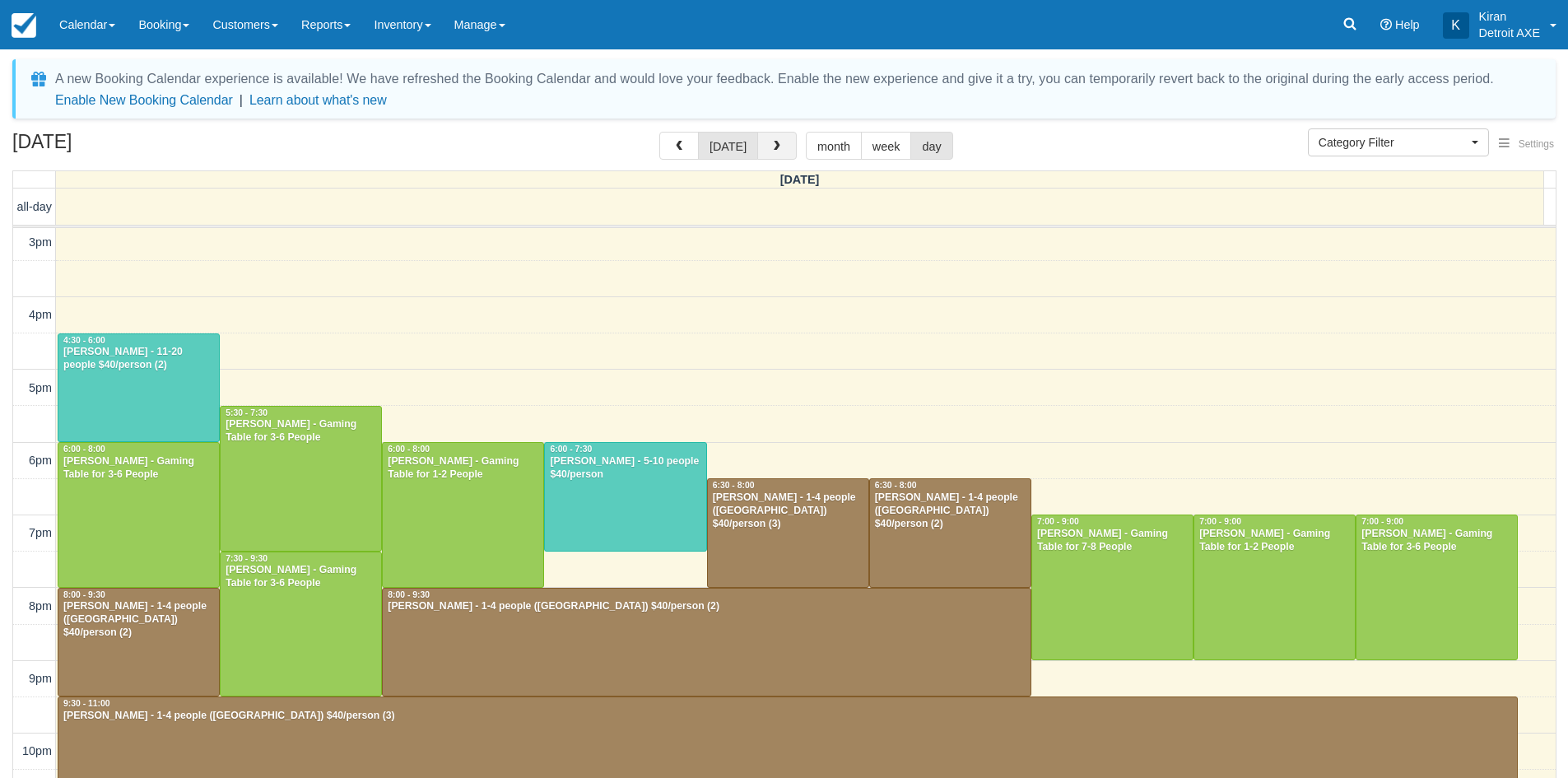
click at [759, 146] on button "button" at bounding box center [777, 146] width 40 height 28
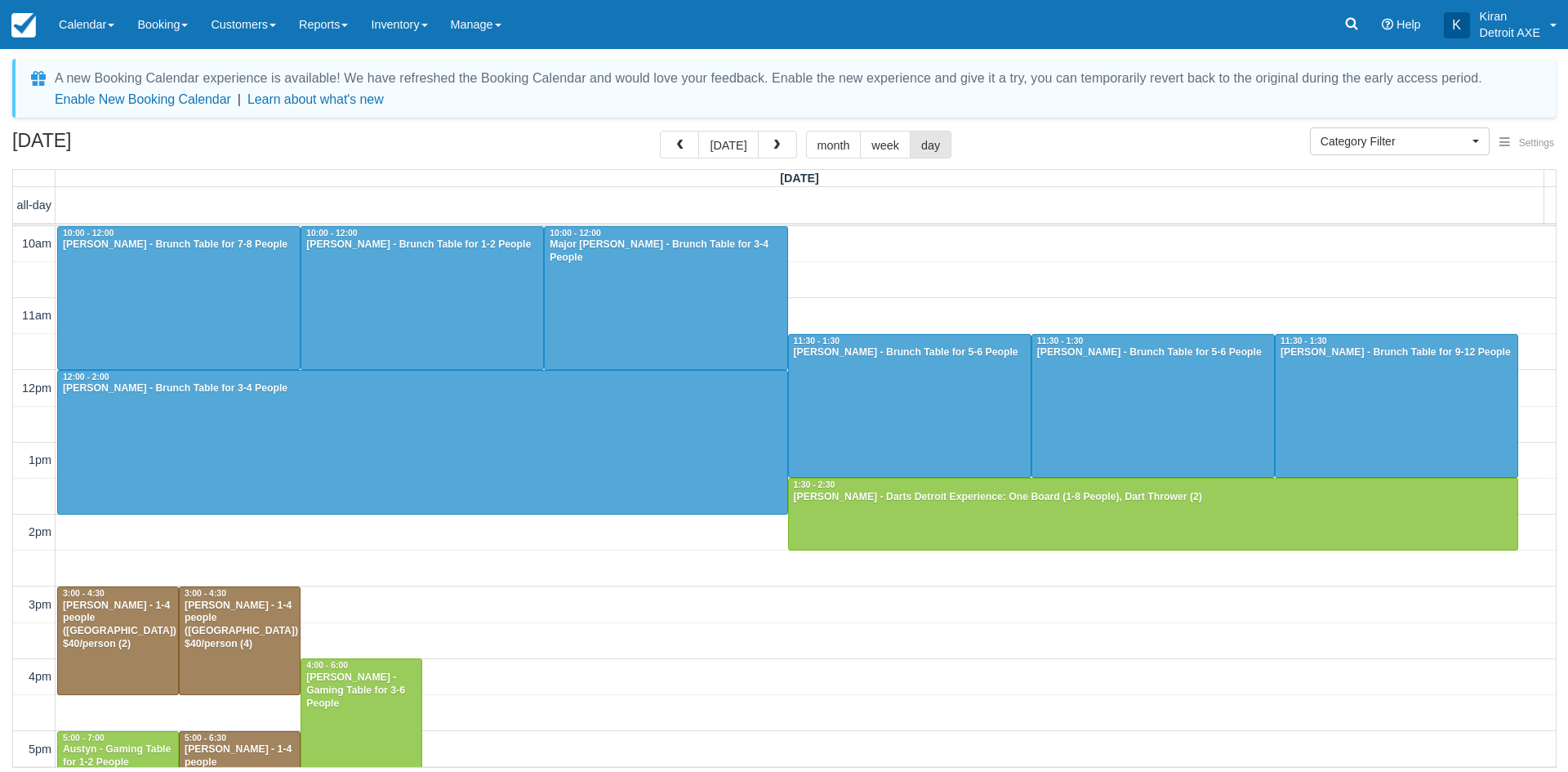
drag, startPoint x: 927, startPoint y: 393, endPoint x: 1011, endPoint y: 142, distance: 264.7
click at [1011, 142] on div "[DATE] [DATE] month week day" at bounding box center [784, 148] width 1543 height 35
